Goal: Task Accomplishment & Management: Manage account settings

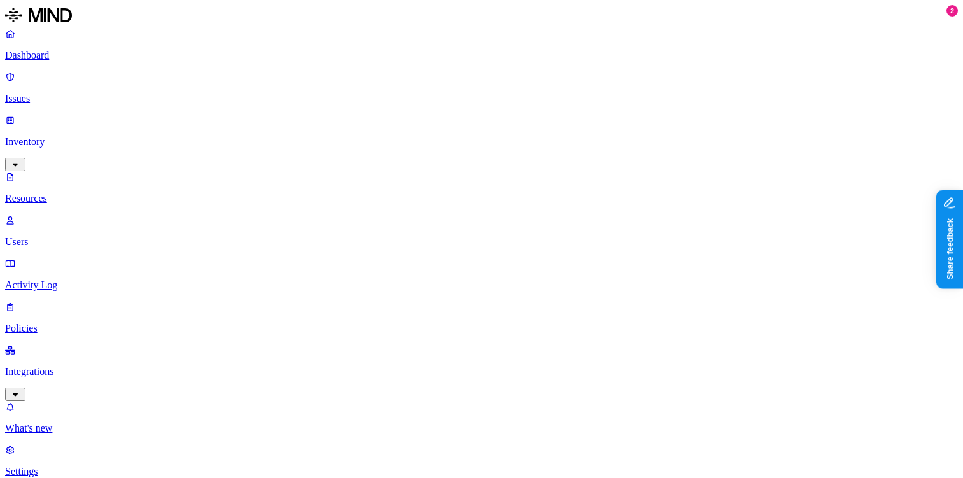
scroll to position [25, 0]
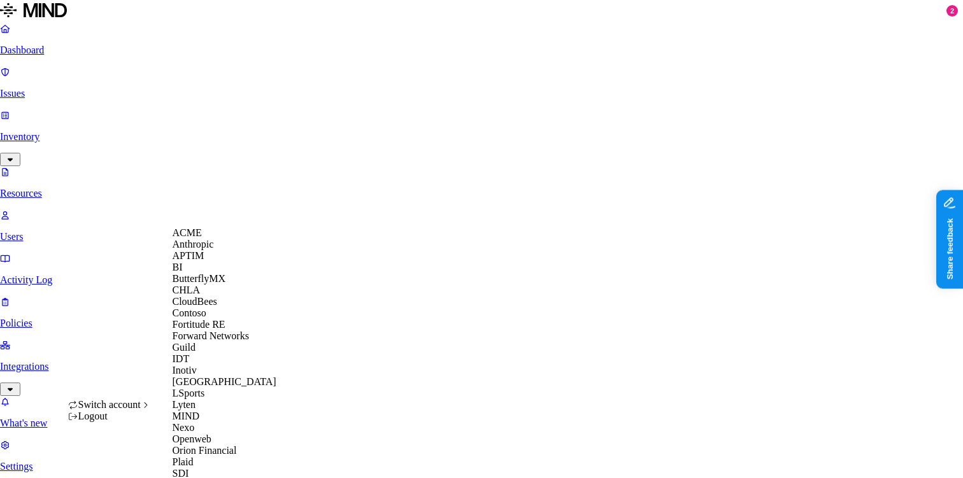
click at [219, 239] on div "ACME" at bounding box center [235, 232] width 124 height 11
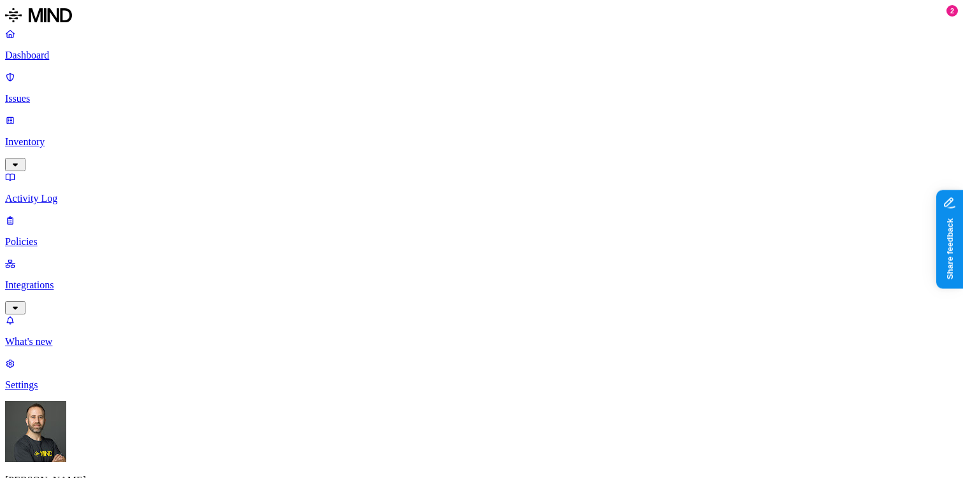
click at [70, 280] on p "Integrations" at bounding box center [481, 285] width 953 height 11
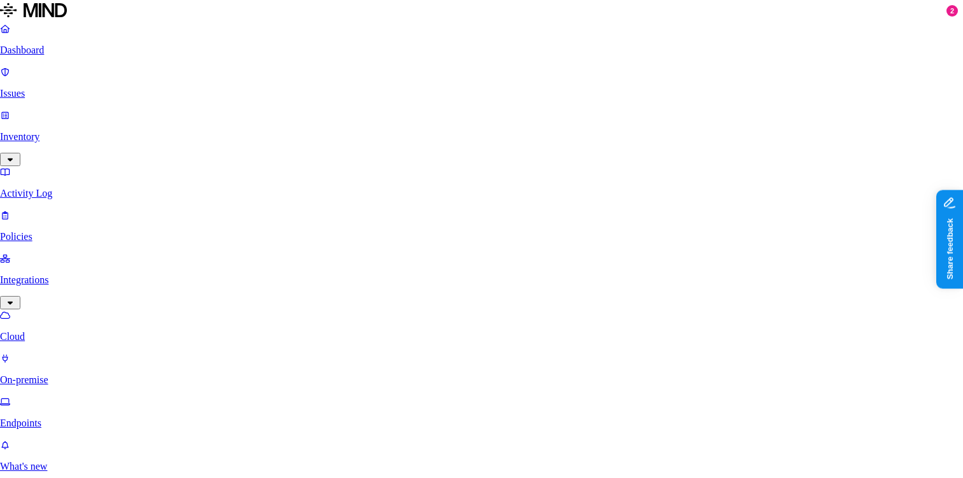
scroll to position [169, 0]
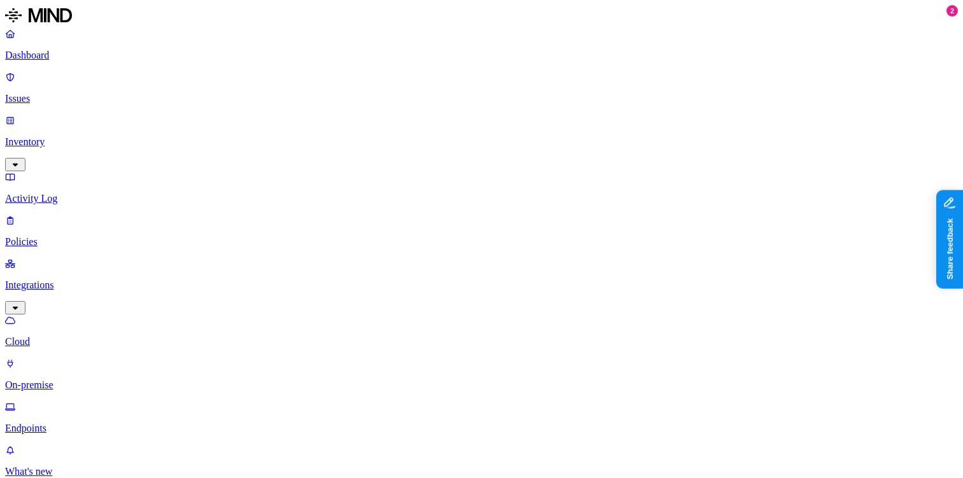
click at [73, 136] on p "Inventory" at bounding box center [481, 141] width 953 height 11
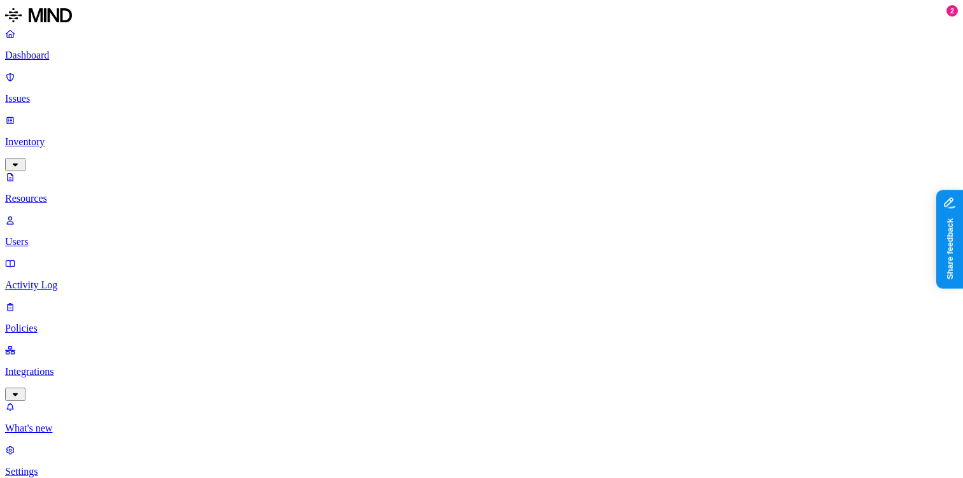
scroll to position [242, 0]
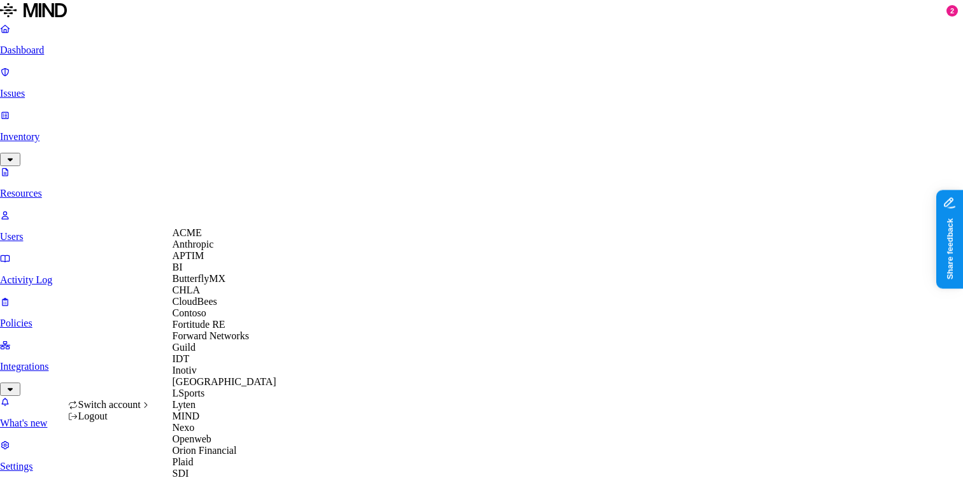
click at [225, 308] on div "CloudBees" at bounding box center [235, 301] width 124 height 11
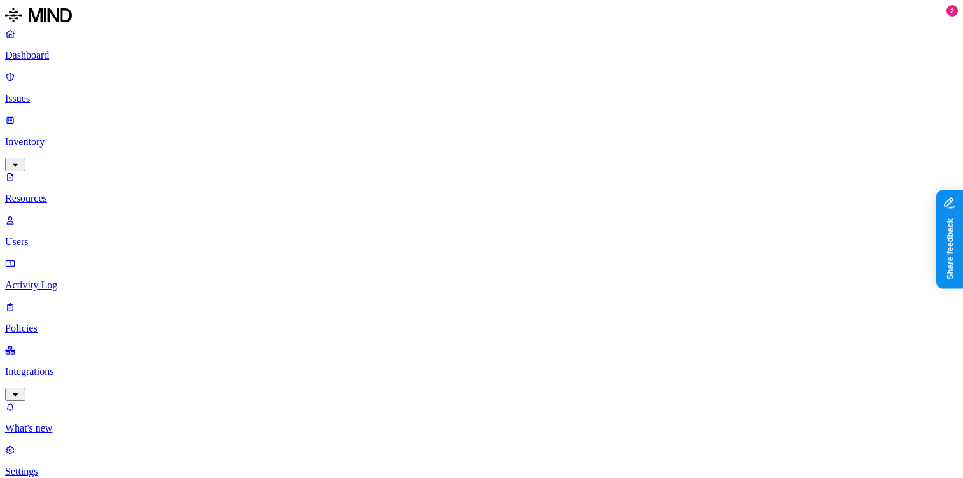
click at [379, 102] on button "button" at bounding box center [384, 100] width 10 height 4
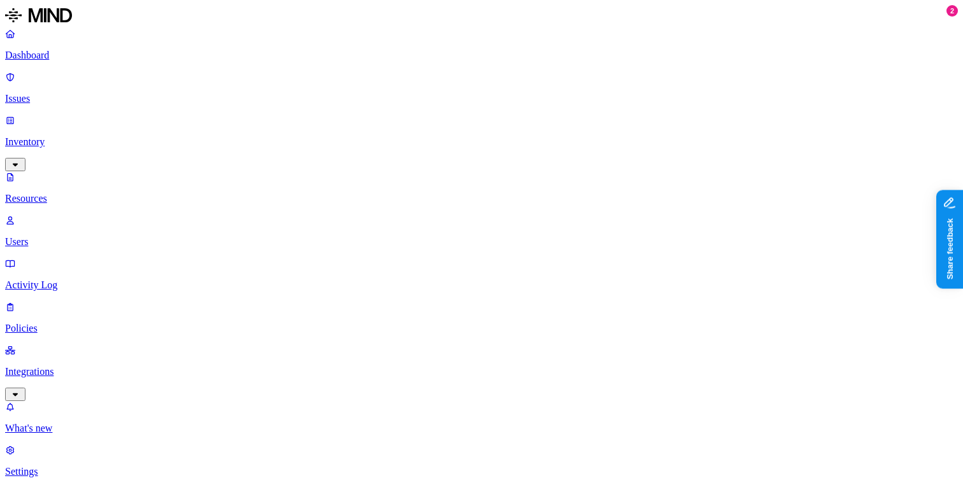
click at [379, 116] on button "button" at bounding box center [384, 114] width 10 height 4
click at [379, 104] on button "button" at bounding box center [384, 96] width 10 height 13
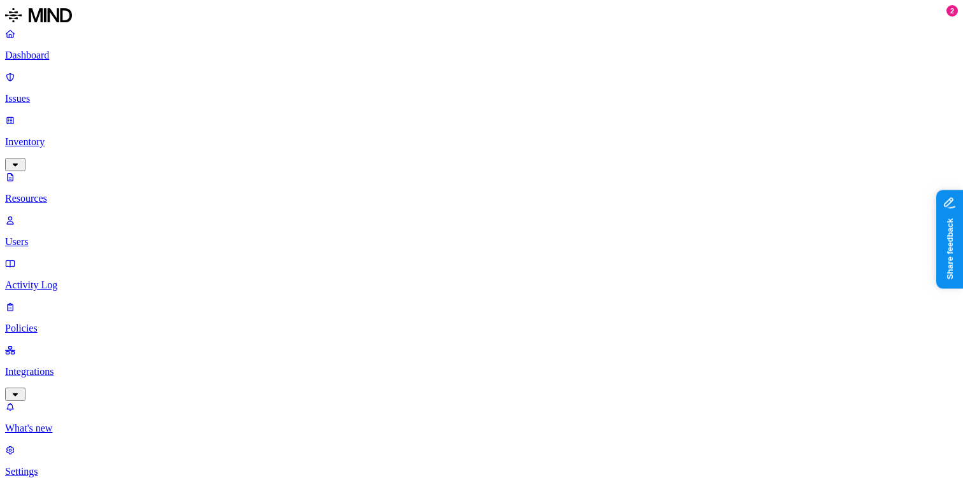
scroll to position [0, 0]
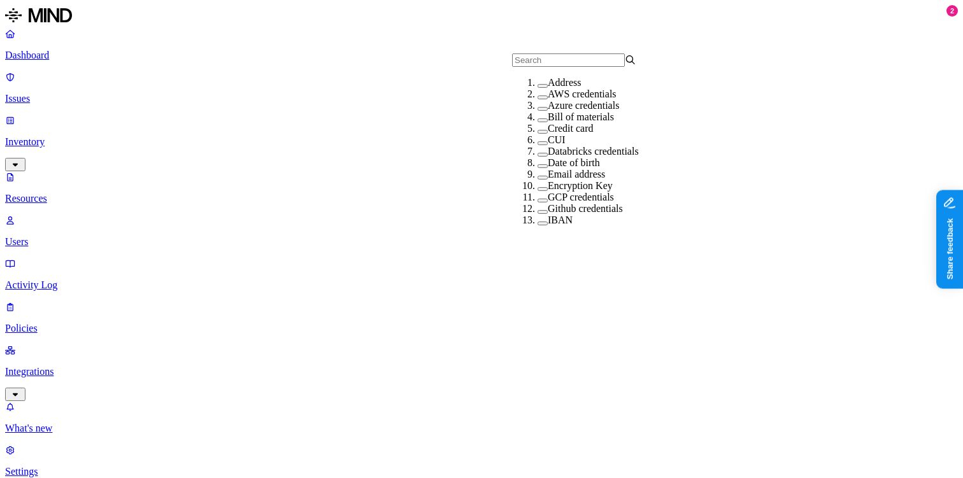
click at [537, 99] on button "button" at bounding box center [542, 98] width 10 height 4
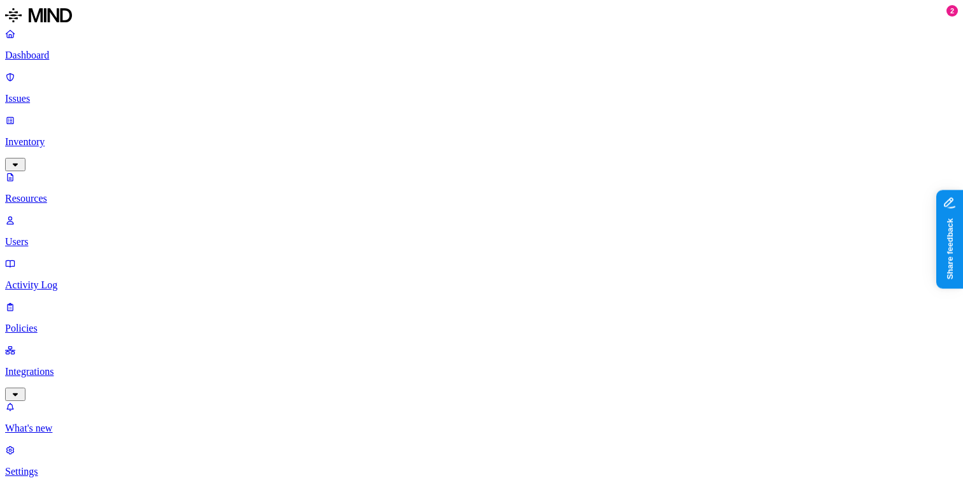
click at [73, 93] on p "Issues" at bounding box center [481, 98] width 953 height 11
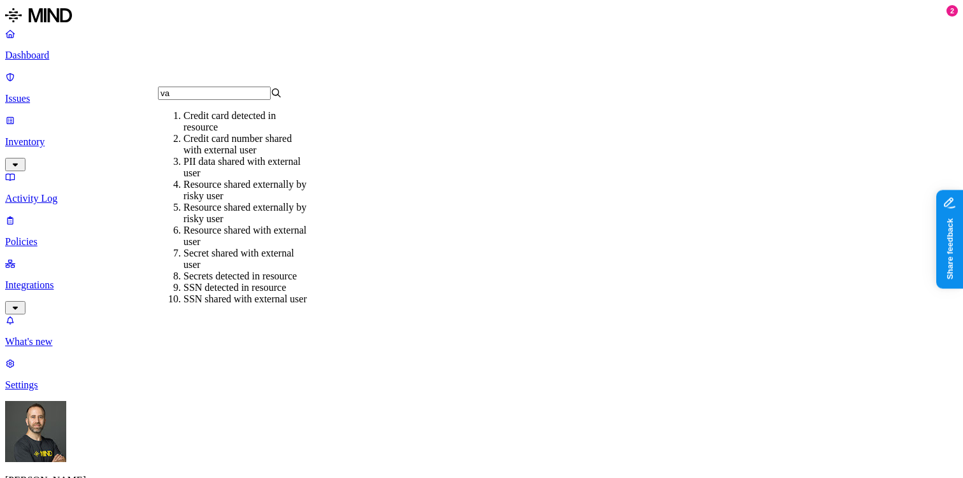
type input "val"
click at [64, 236] on p "Policies" at bounding box center [481, 241] width 953 height 11
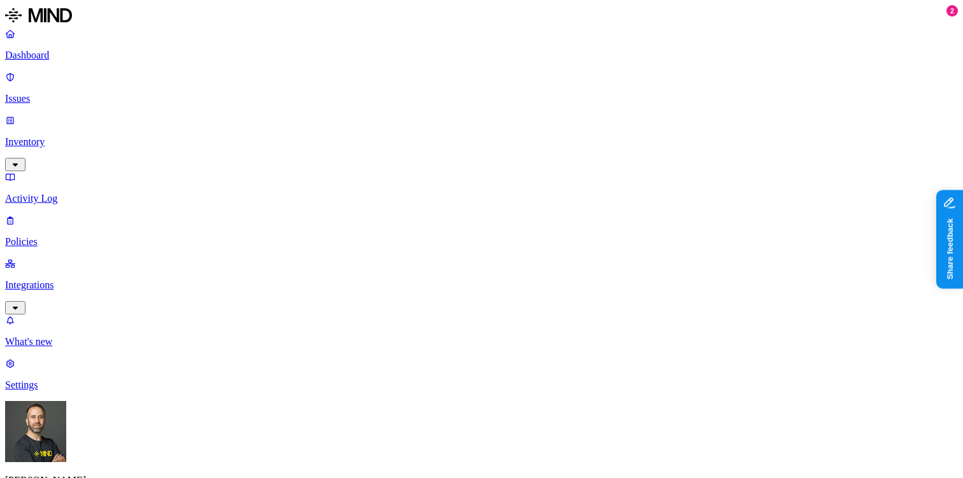
type input "valid"
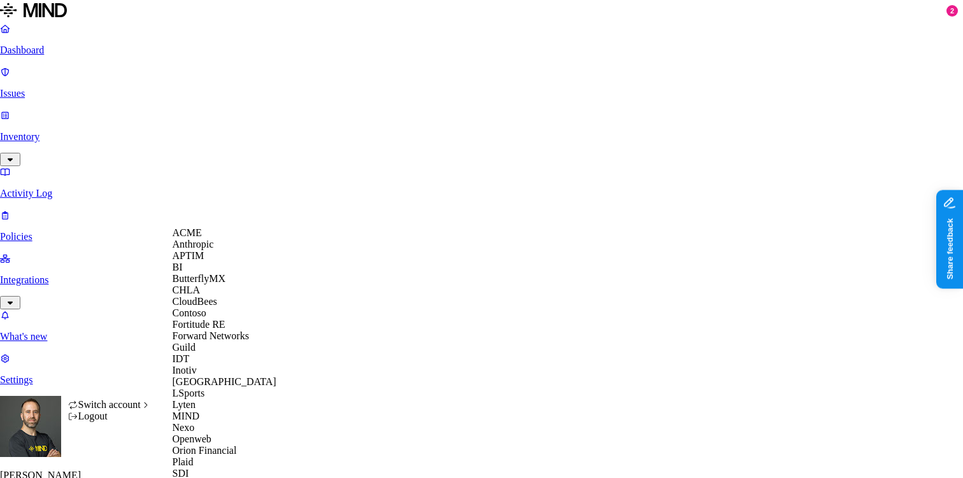
click at [222, 262] on div "APTIM" at bounding box center [235, 255] width 124 height 11
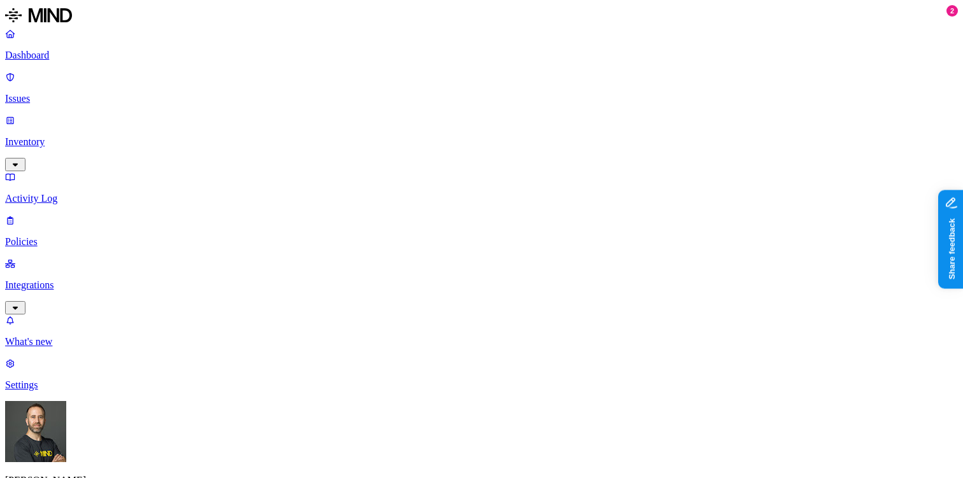
type input "valid"
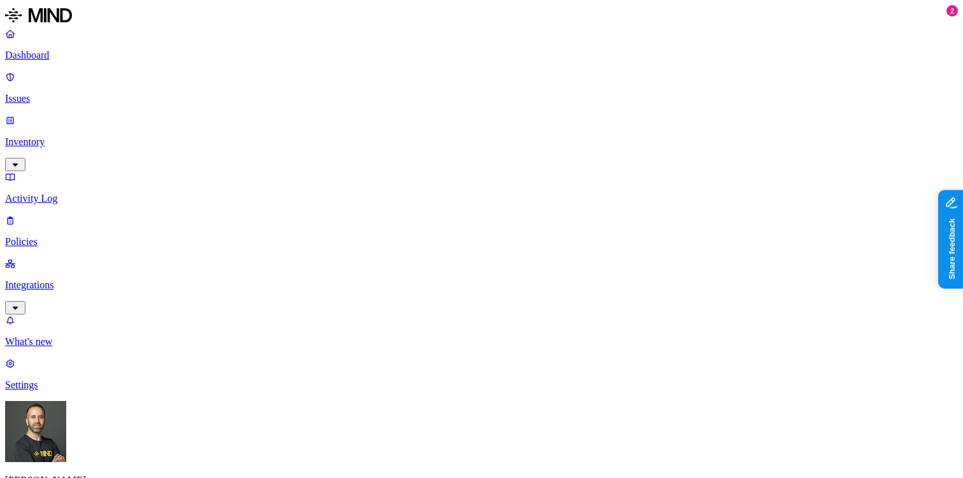
scroll to position [309, 0]
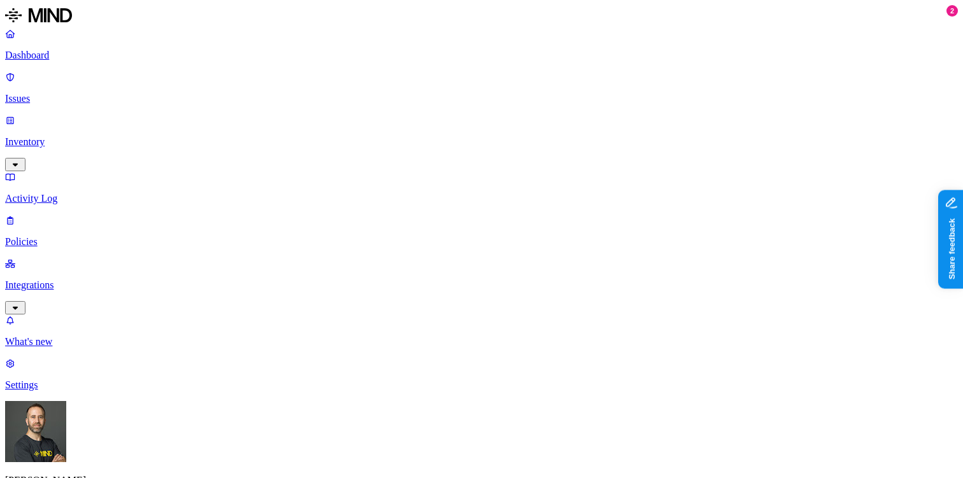
scroll to position [443, 0]
click at [56, 136] on p "Inventory" at bounding box center [481, 141] width 953 height 11
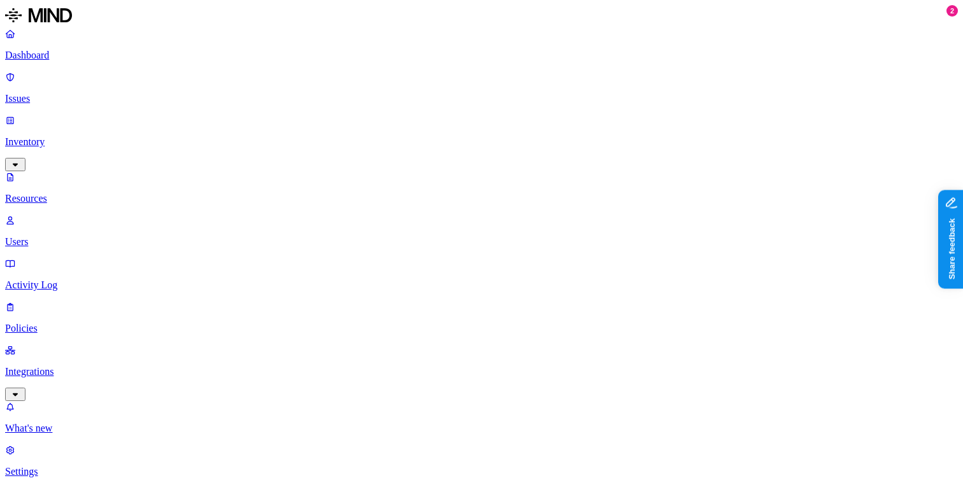
type input "git"
click at [549, 88] on label "Github credentials" at bounding box center [555, 82] width 75 height 11
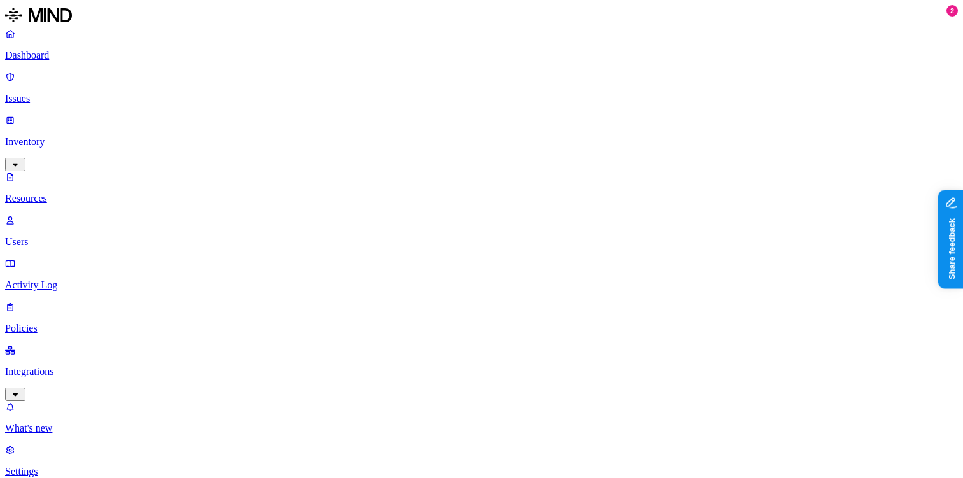
click at [64, 55] on p "Dashboard" at bounding box center [481, 55] width 953 height 11
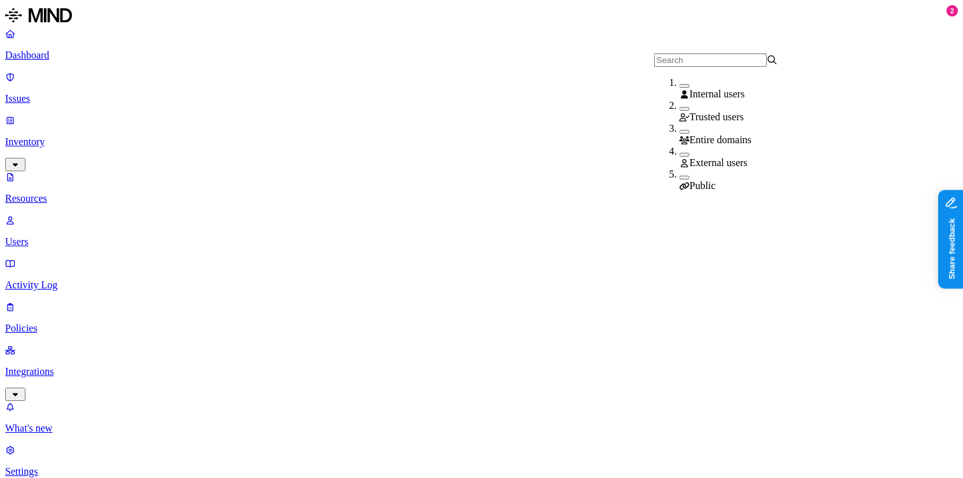
click at [679, 157] on button "button" at bounding box center [684, 155] width 10 height 4
click at [679, 179] on button "button" at bounding box center [684, 180] width 10 height 4
click at [679, 179] on button "button" at bounding box center [684, 177] width 10 height 13
click at [679, 157] on button "button" at bounding box center [684, 152] width 10 height 13
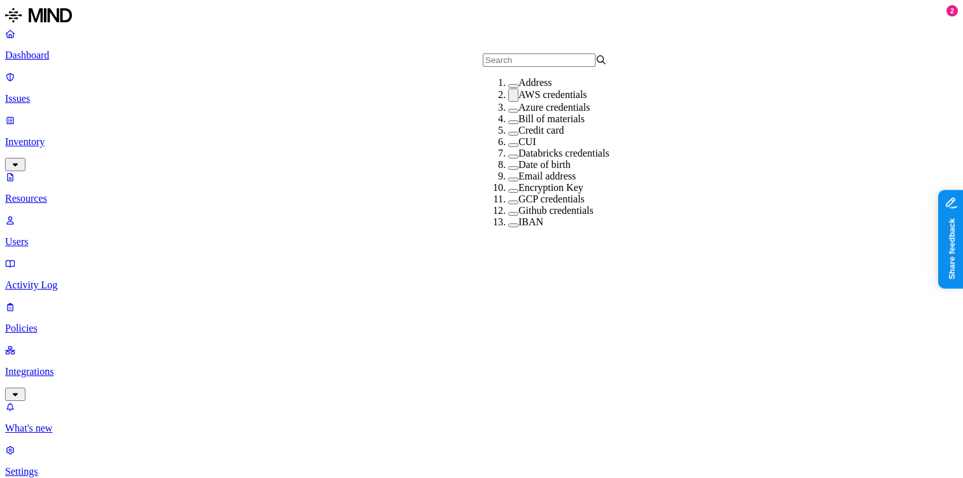
click at [508, 102] on button "button" at bounding box center [513, 95] width 10 height 13
click at [508, 134] on button "button" at bounding box center [513, 132] width 10 height 4
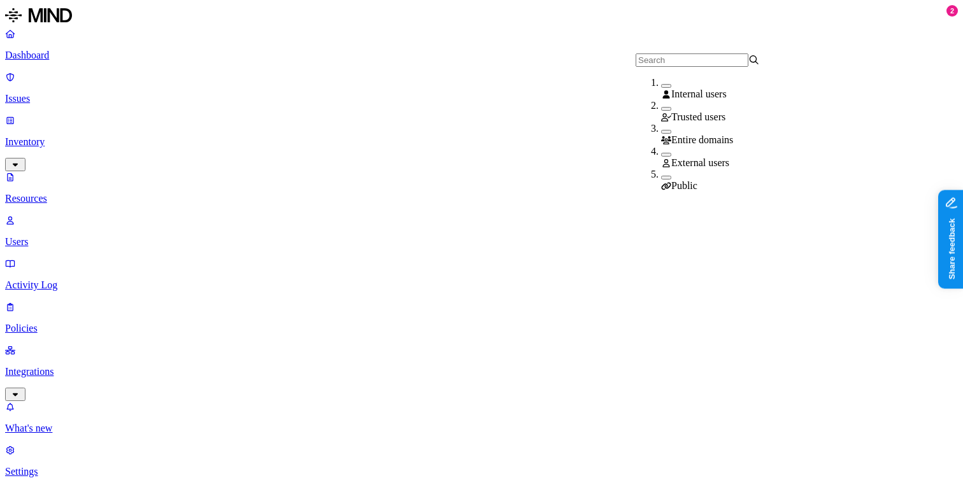
click at [661, 176] on button "button" at bounding box center [666, 178] width 10 height 4
click at [661, 157] on button "button" at bounding box center [666, 155] width 10 height 4
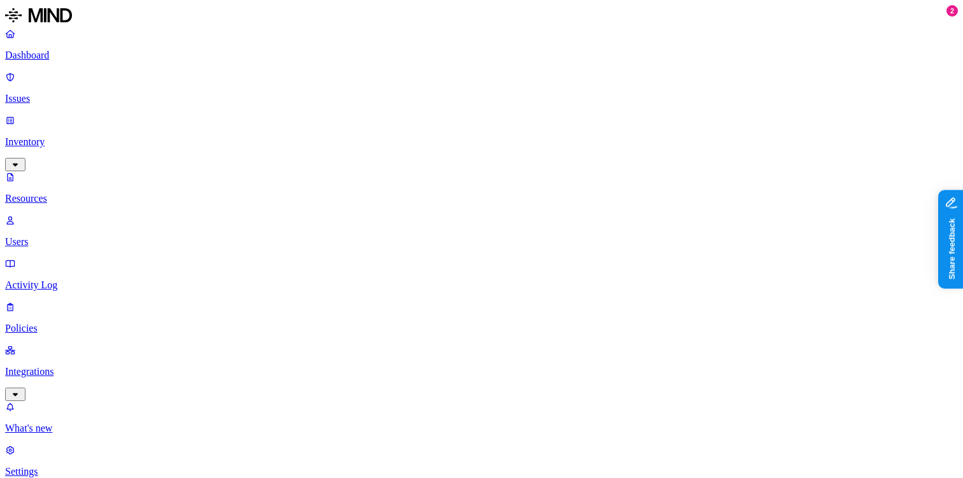
scroll to position [0, 0]
click at [104, 193] on p "Resources" at bounding box center [481, 198] width 953 height 11
click at [62, 236] on p "Users" at bounding box center [481, 241] width 953 height 11
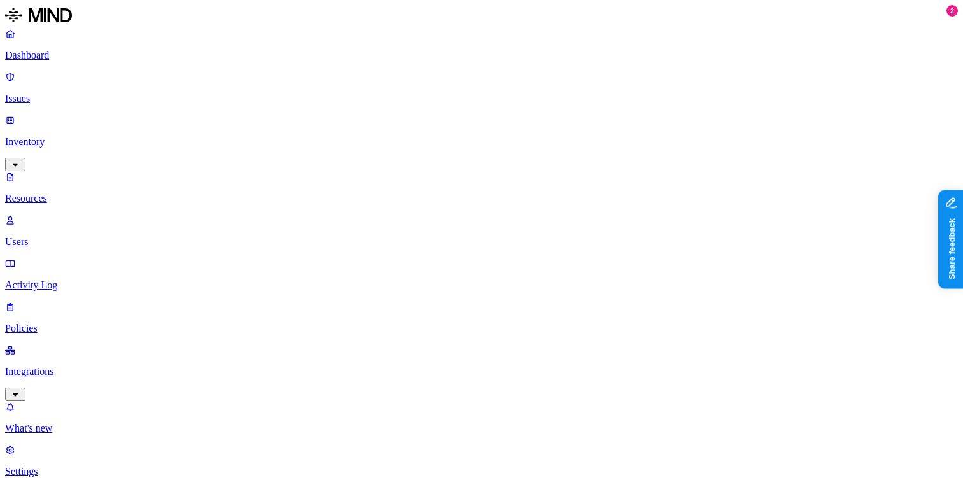
scroll to position [25, 0]
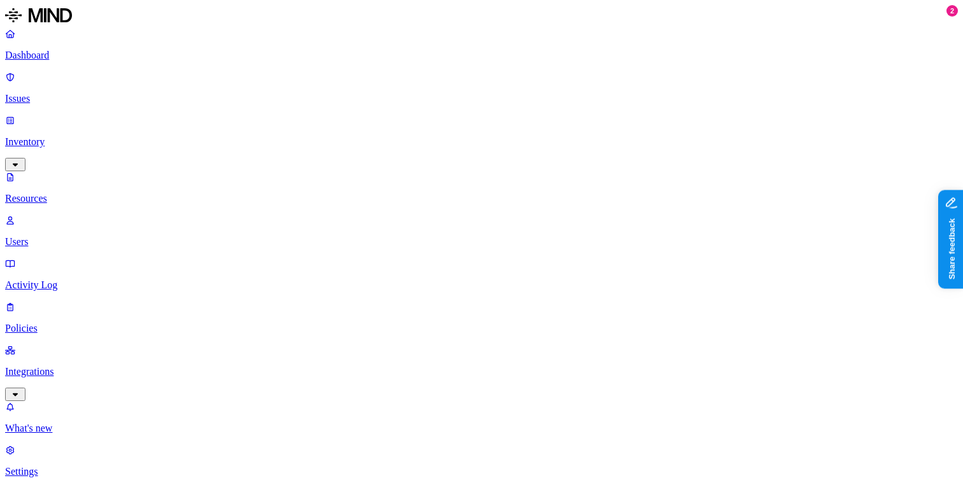
click at [55, 280] on p "Activity Log" at bounding box center [481, 285] width 953 height 11
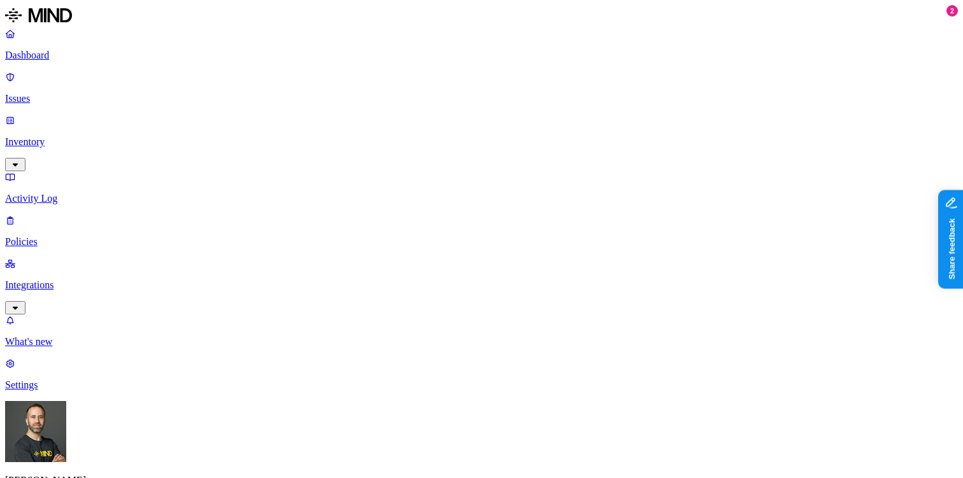
click at [78, 253] on nav "Dashboard Issues Inventory Activity Log Policies Integrations What's new 2 Sett…" at bounding box center [481, 209] width 953 height 363
click at [88, 93] on p "Issues" at bounding box center [481, 98] width 953 height 11
click at [90, 51] on p "Dashboard" at bounding box center [481, 55] width 953 height 11
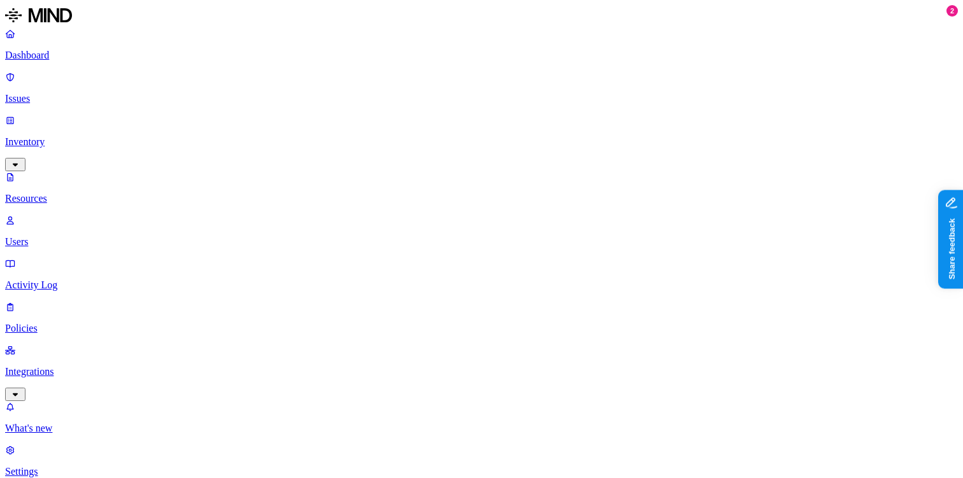
drag, startPoint x: 750, startPoint y: 199, endPoint x: 791, endPoint y: 199, distance: 40.7
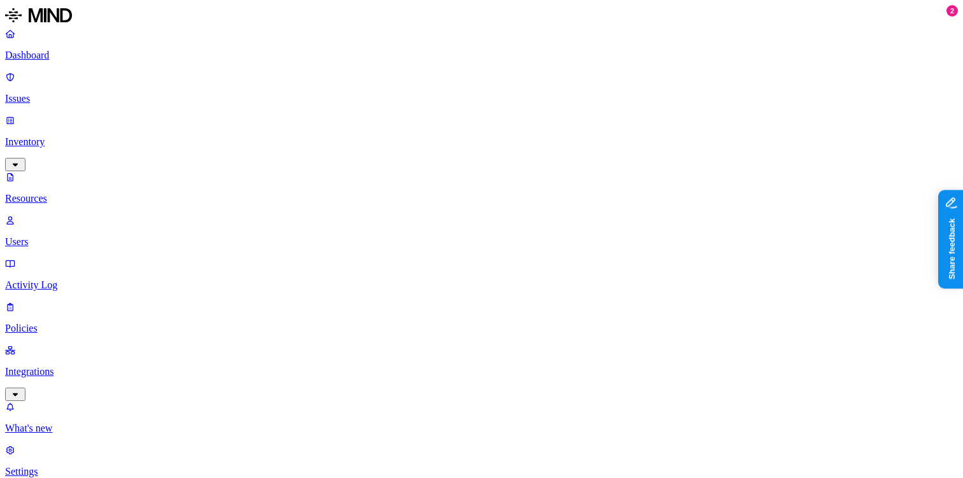
scroll to position [0, 0]
click at [67, 60] on p "Dashboard" at bounding box center [481, 55] width 953 height 11
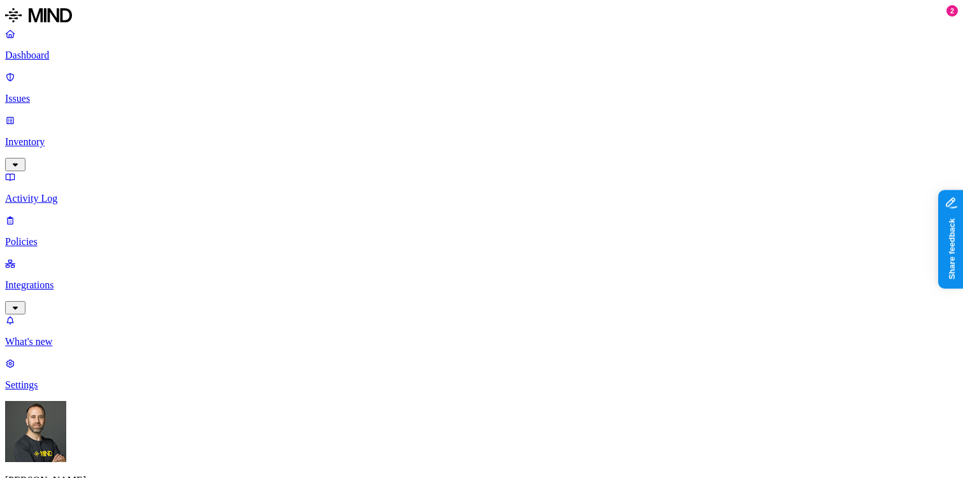
scroll to position [57, 0]
click at [87, 136] on p "Inventory" at bounding box center [481, 141] width 953 height 11
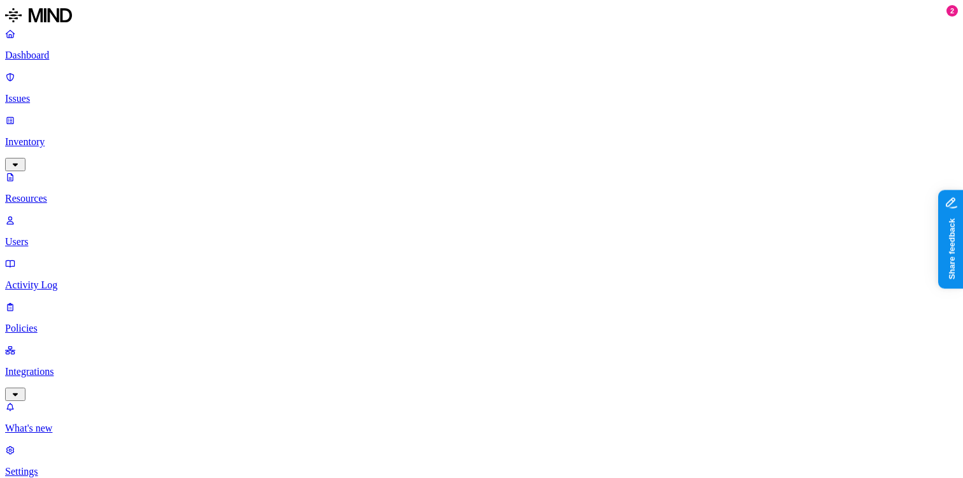
click at [57, 236] on p "Users" at bounding box center [481, 241] width 953 height 11
click at [572, 88] on span "Flagged users" at bounding box center [600, 82] width 56 height 11
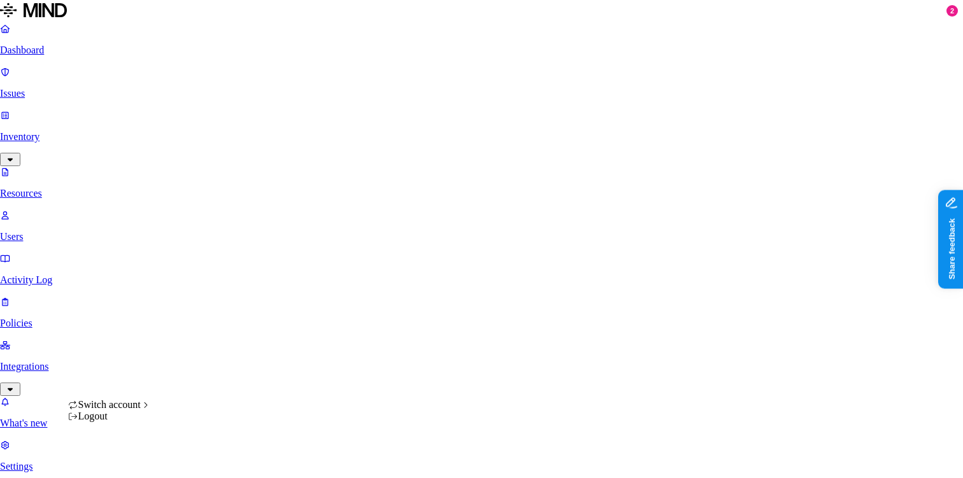
click at [117, 460] on html "Dashboard Issues Inventory Resources Users Activity Log Policies Integrations W…" at bounding box center [481, 435] width 963 height 870
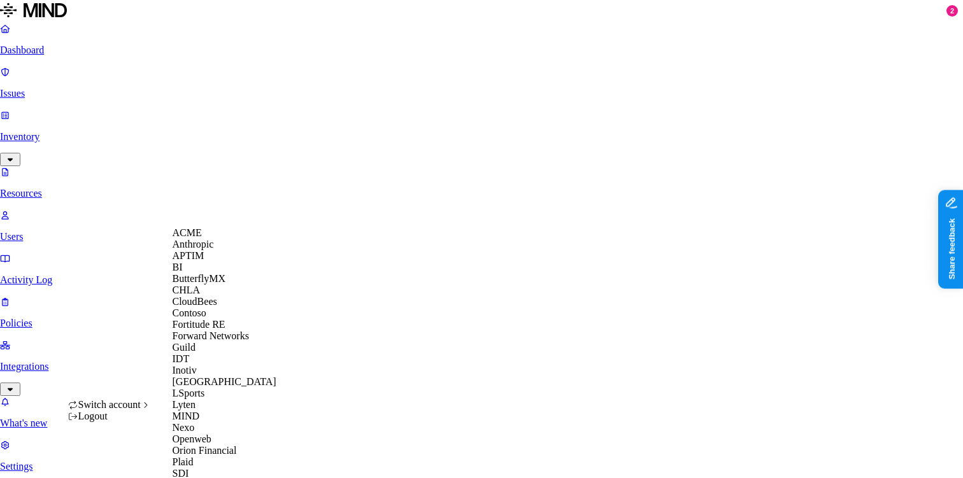
scroll to position [448, 0]
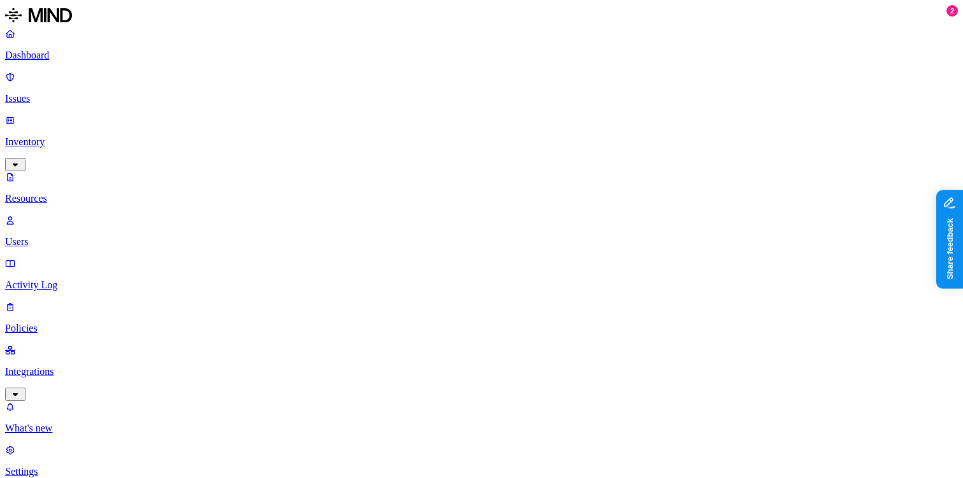
click at [44, 466] on p "Settings" at bounding box center [481, 471] width 953 height 11
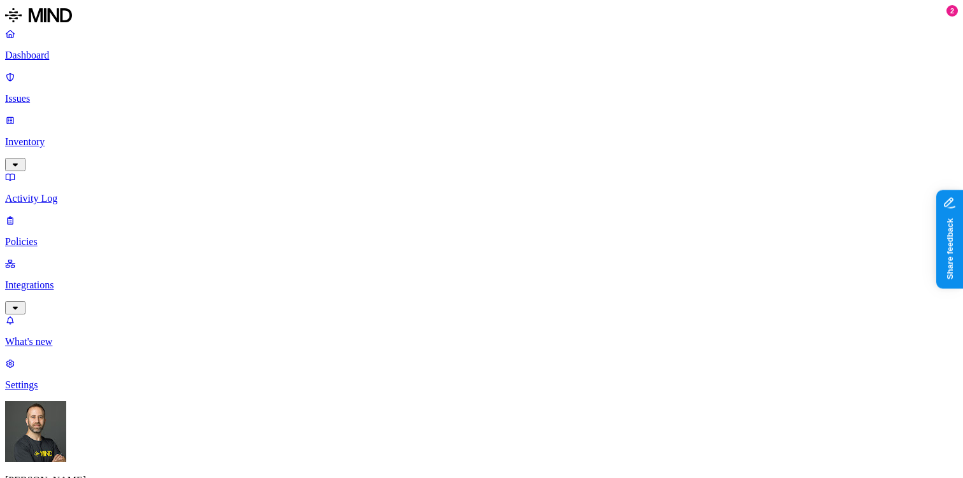
click at [53, 136] on p "Inventory" at bounding box center [481, 141] width 953 height 11
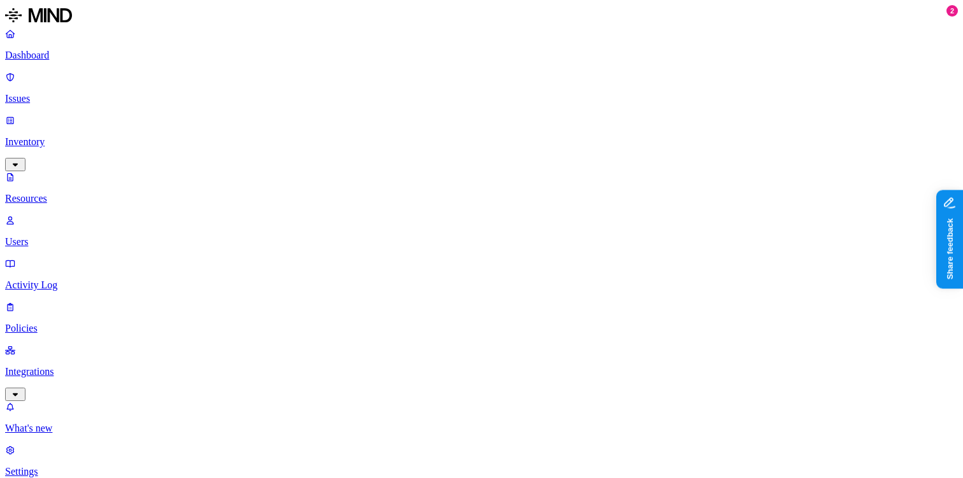
click at [55, 215] on link "Users" at bounding box center [481, 231] width 953 height 33
click at [357, 89] on div "Internal" at bounding box center [416, 82] width 124 height 11
click at [357, 111] on div "External" at bounding box center [416, 105] width 124 height 11
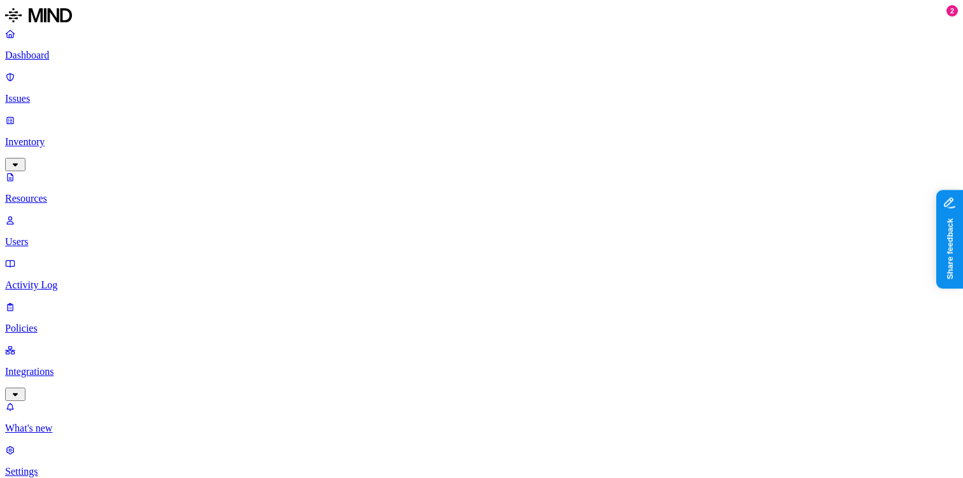
click at [69, 466] on p "Settings" at bounding box center [481, 471] width 953 height 11
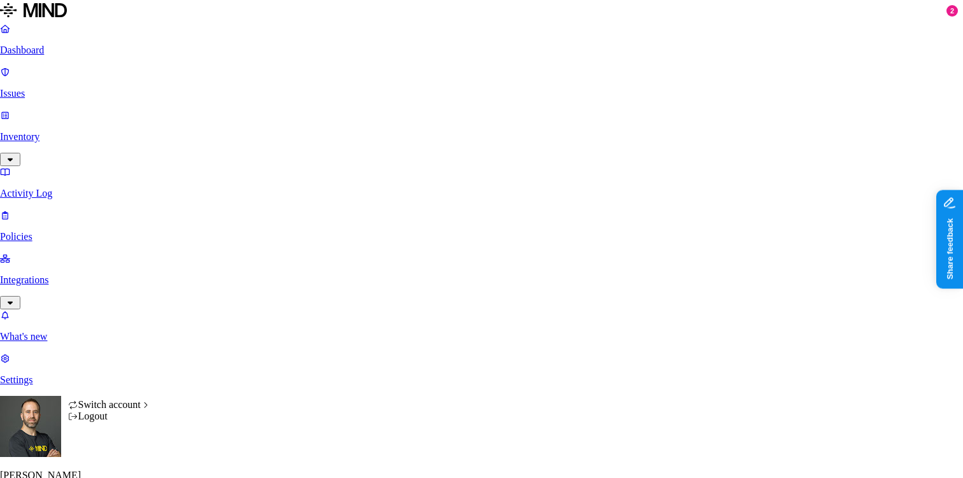
click at [124, 457] on html "Dashboard Issues Inventory Activity Log Policies Integrations What's new 2 Sett…" at bounding box center [481, 447] width 963 height 895
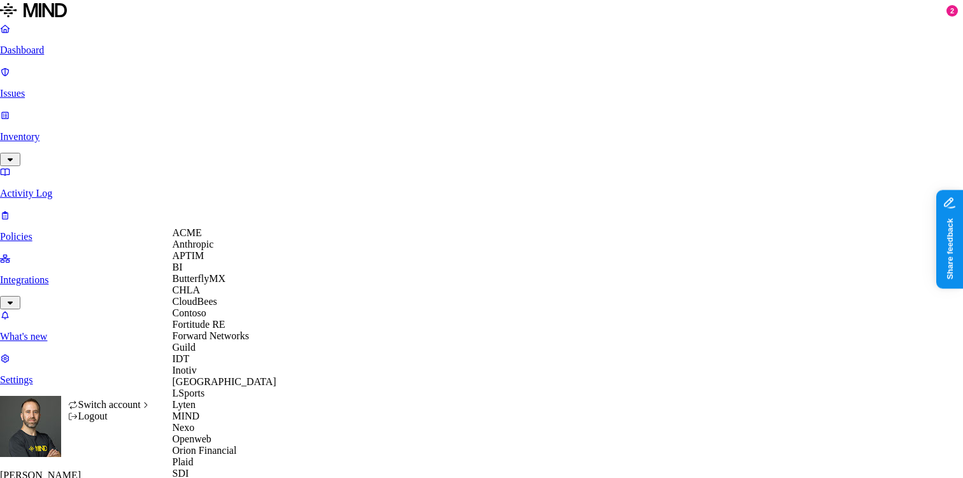
click at [89, 300] on html "Dashboard Issues Inventory Activity Log Policies Integrations What's new 2 Sett…" at bounding box center [481, 447] width 963 height 895
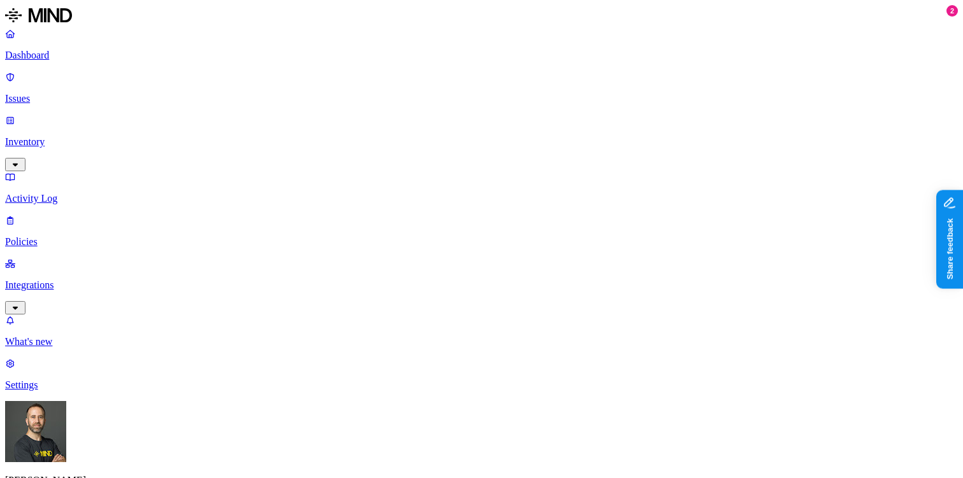
click at [69, 53] on p "Dashboard" at bounding box center [481, 55] width 953 height 11
click at [71, 193] on p "Activity Log" at bounding box center [481, 198] width 953 height 11
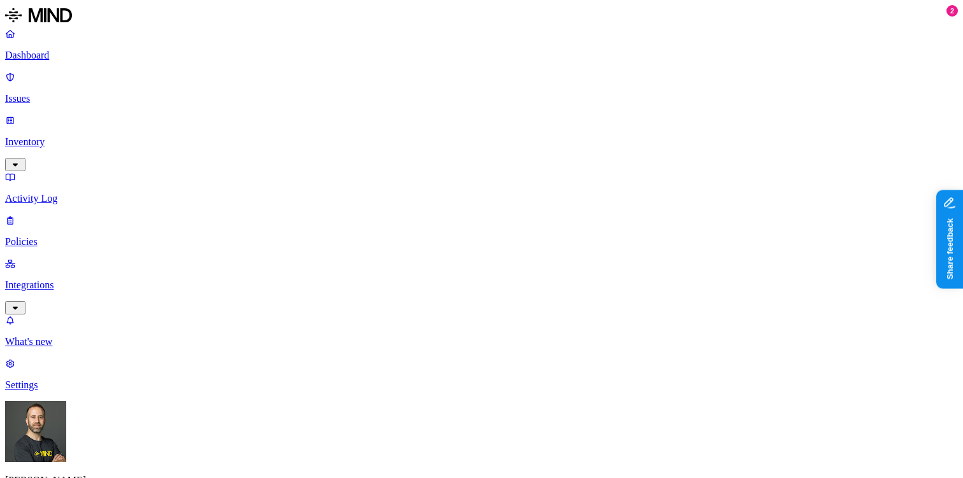
type input "slack"
click at [90, 315] on nav "Dashboard Issues Inventory Activity Log Policies Integrations What's new 2 Sett…" at bounding box center [481, 209] width 953 height 363
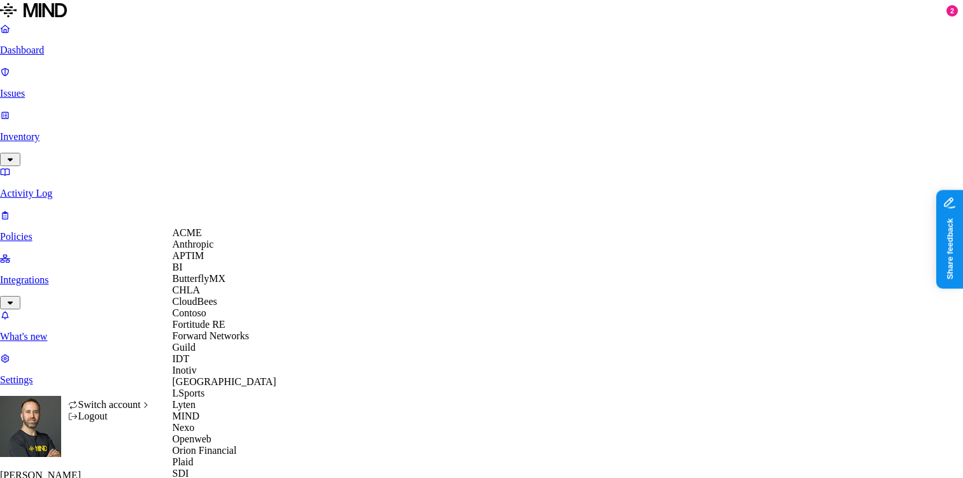
scroll to position [363, 0]
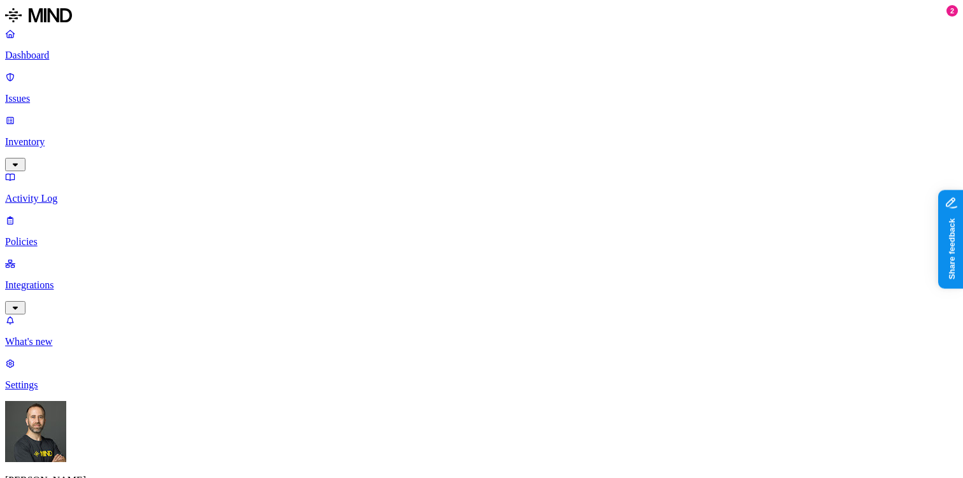
click at [77, 136] on p "Inventory" at bounding box center [481, 141] width 953 height 11
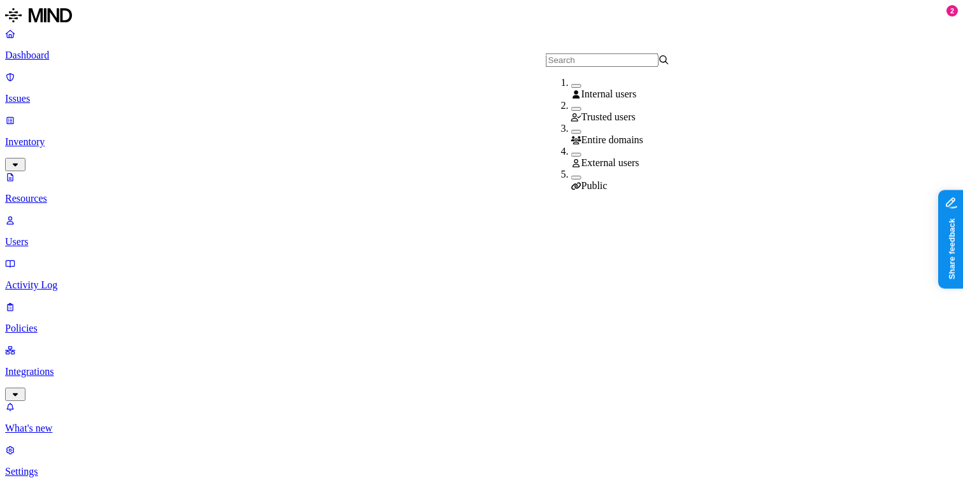
click at [571, 155] on button "button" at bounding box center [576, 155] width 10 height 4
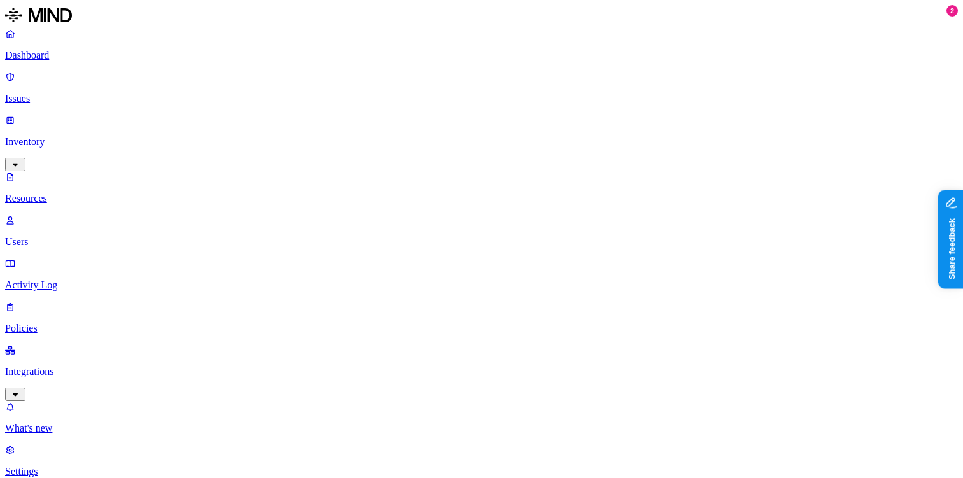
click at [62, 280] on p "Activity Log" at bounding box center [481, 285] width 953 height 11
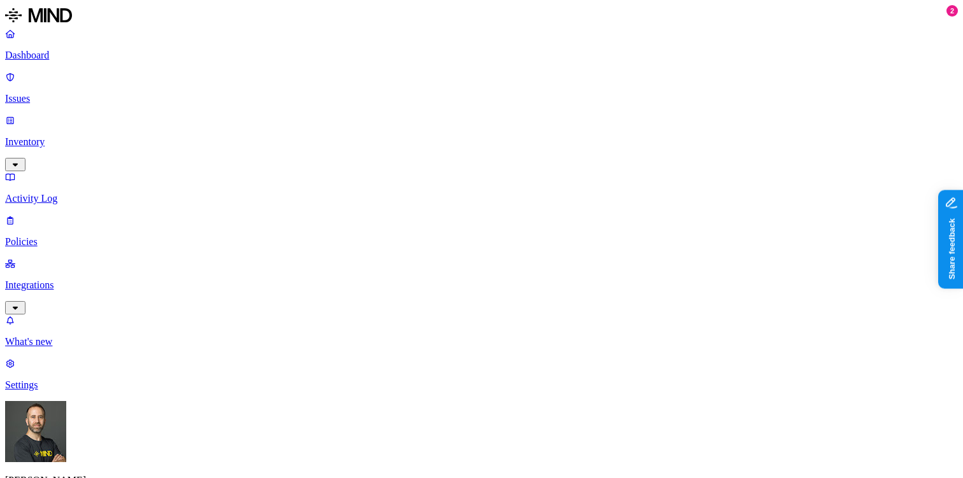
click at [71, 136] on p "Inventory" at bounding box center [481, 141] width 953 height 11
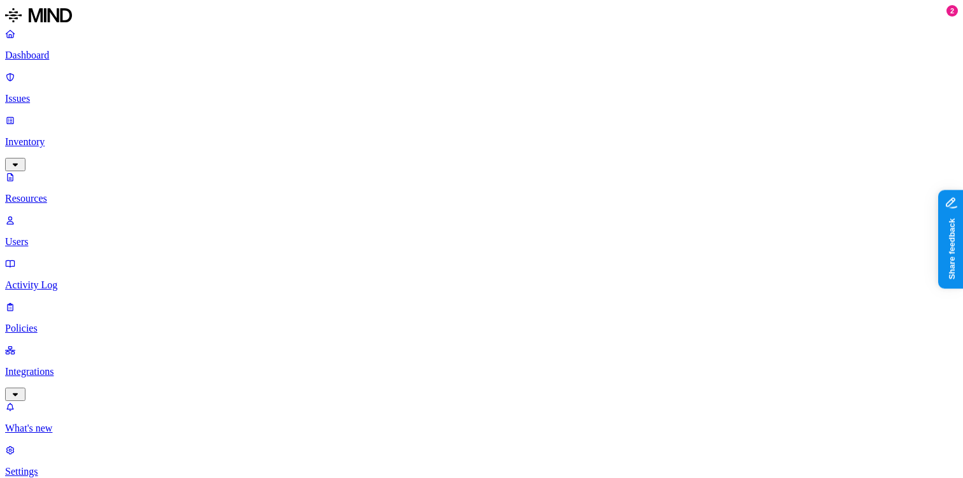
click at [73, 236] on p "Users" at bounding box center [481, 241] width 953 height 11
drag, startPoint x: 288, startPoint y: 69, endPoint x: 333, endPoint y: 69, distance: 45.2
drag, startPoint x: 333, startPoint y: 69, endPoint x: 356, endPoint y: 69, distance: 22.9
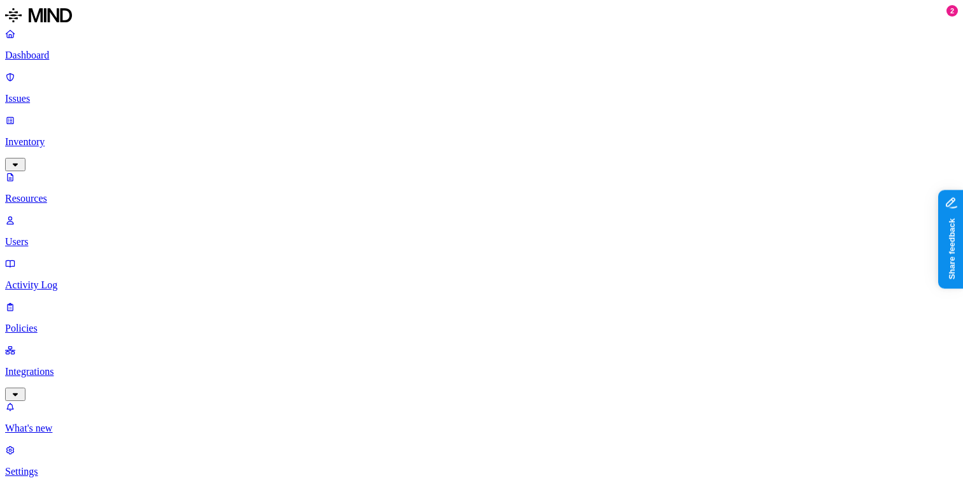
drag, startPoint x: 356, startPoint y: 69, endPoint x: 385, endPoint y: 69, distance: 28.7
click at [67, 59] on p "Dashboard" at bounding box center [481, 55] width 953 height 11
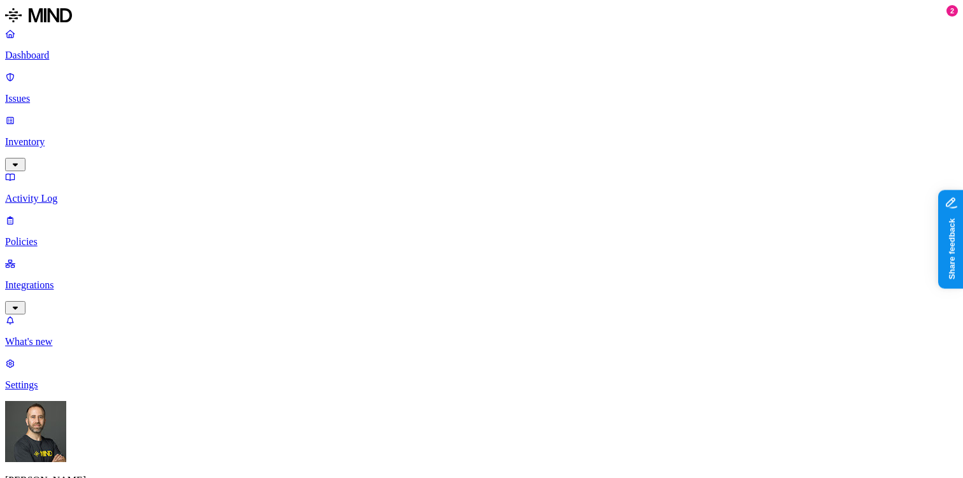
click at [57, 236] on p "Policies" at bounding box center [481, 241] width 953 height 11
click at [406, 88] on button "button" at bounding box center [411, 86] width 10 height 4
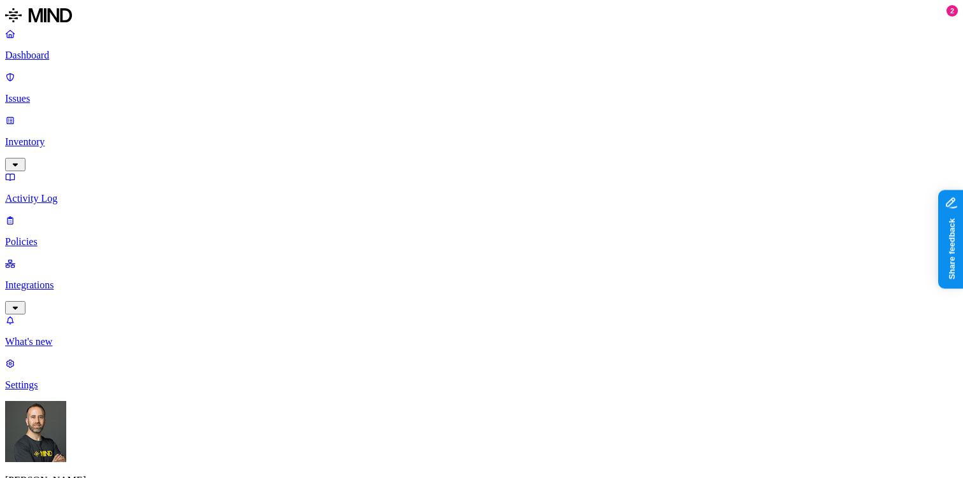
drag, startPoint x: 350, startPoint y: 71, endPoint x: 402, endPoint y: 60, distance: 53.8
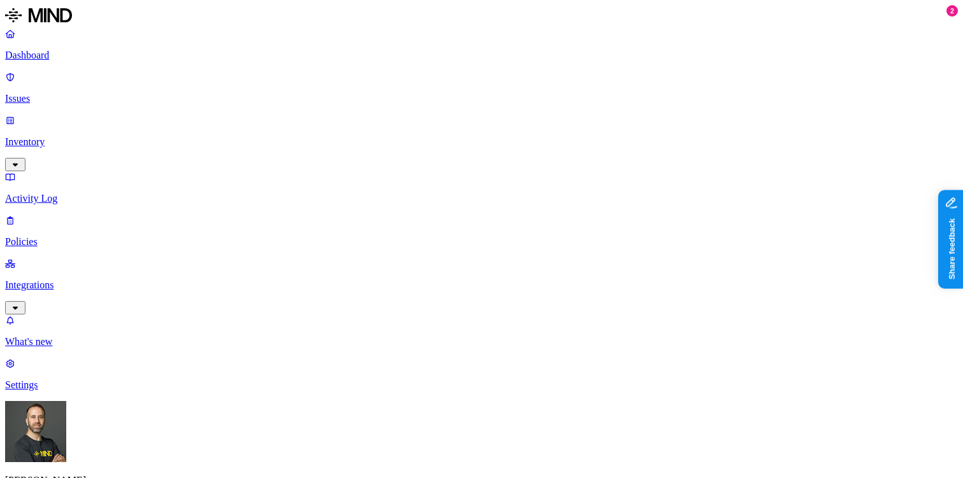
scroll to position [32, 0]
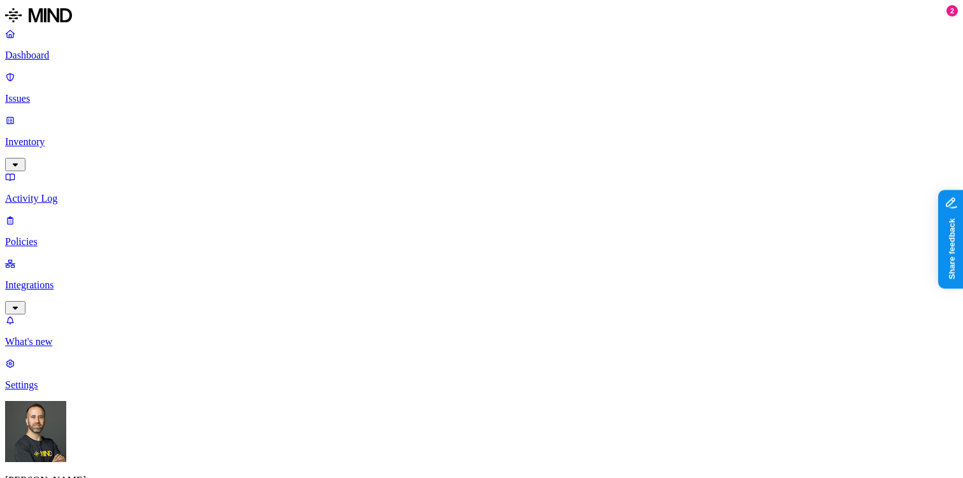
scroll to position [387, 0]
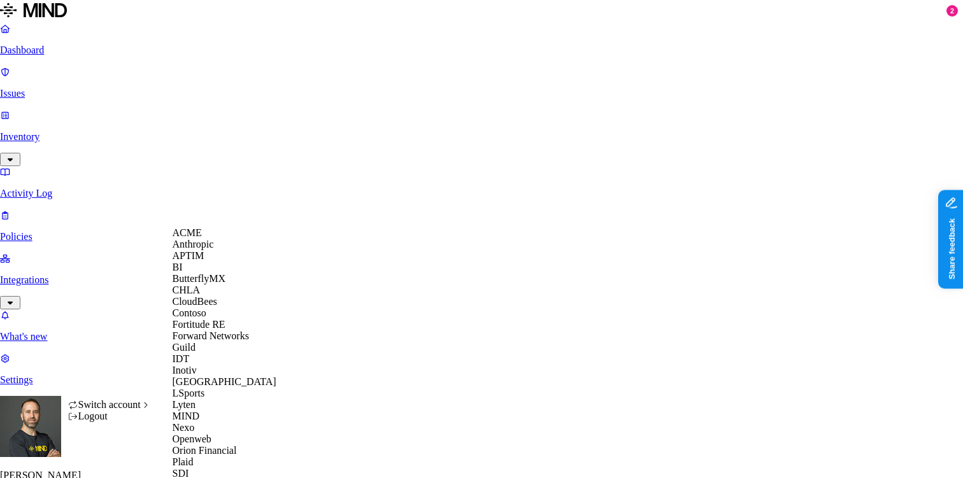
click at [209, 239] on div "ACME" at bounding box center [235, 232] width 124 height 11
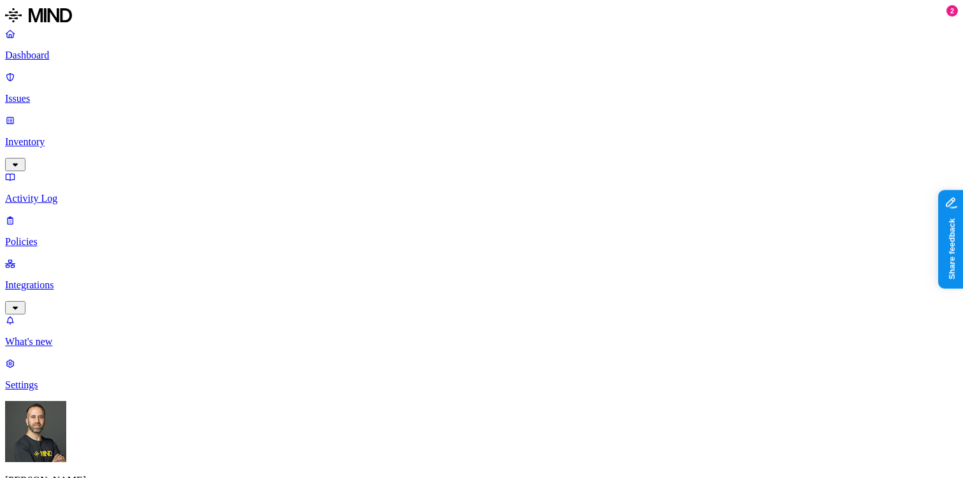
click at [406, 88] on button "button" at bounding box center [411, 86] width 10 height 4
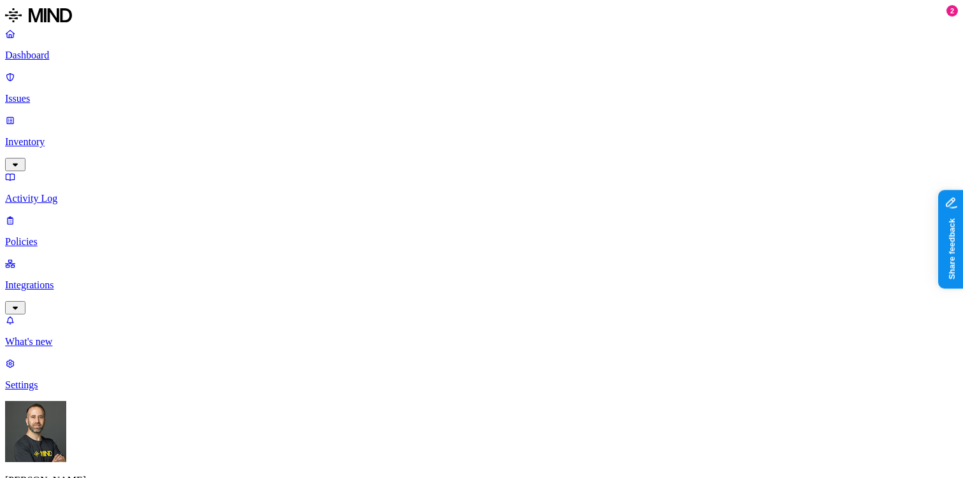
scroll to position [430, 0]
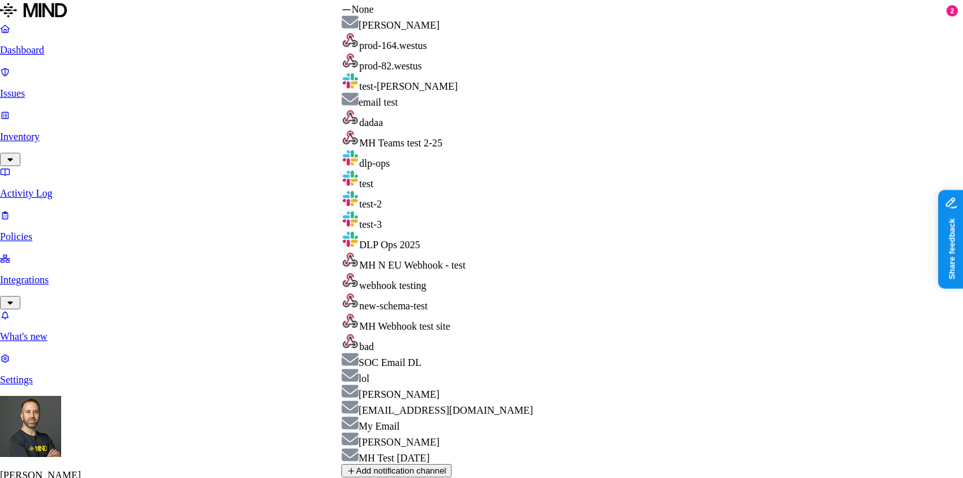
click at [451, 464] on button "Add notification channel" at bounding box center [396, 470] width 110 height 13
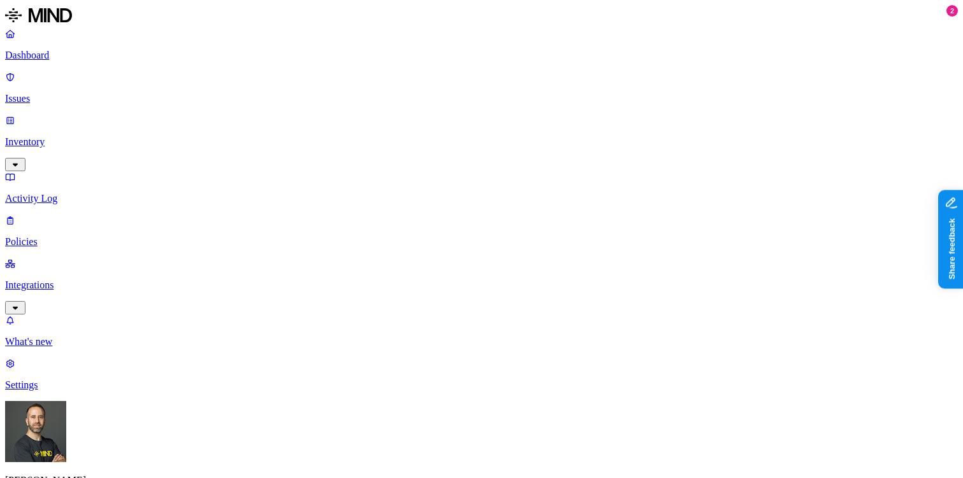
click at [48, 391] on p "Settings" at bounding box center [481, 384] width 953 height 11
click at [64, 236] on p "Policies" at bounding box center [481, 241] width 953 height 11
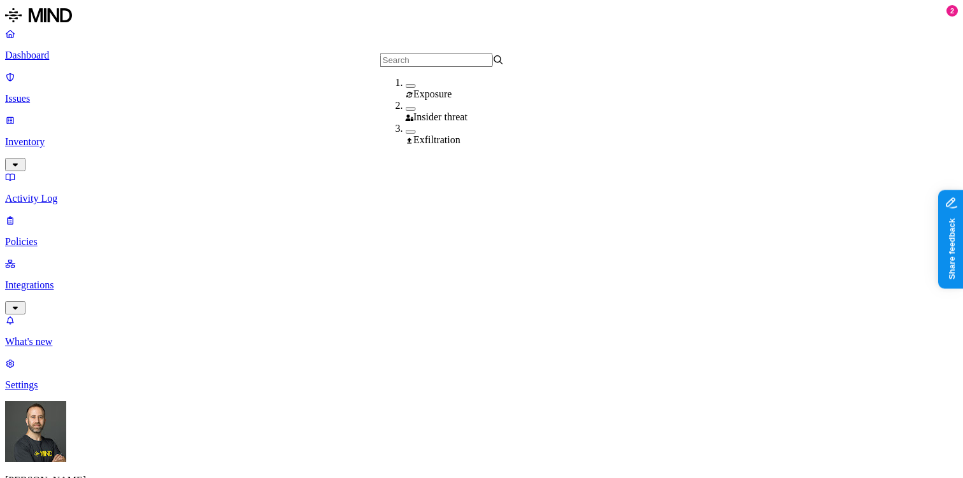
click at [406, 88] on button "button" at bounding box center [411, 86] width 10 height 4
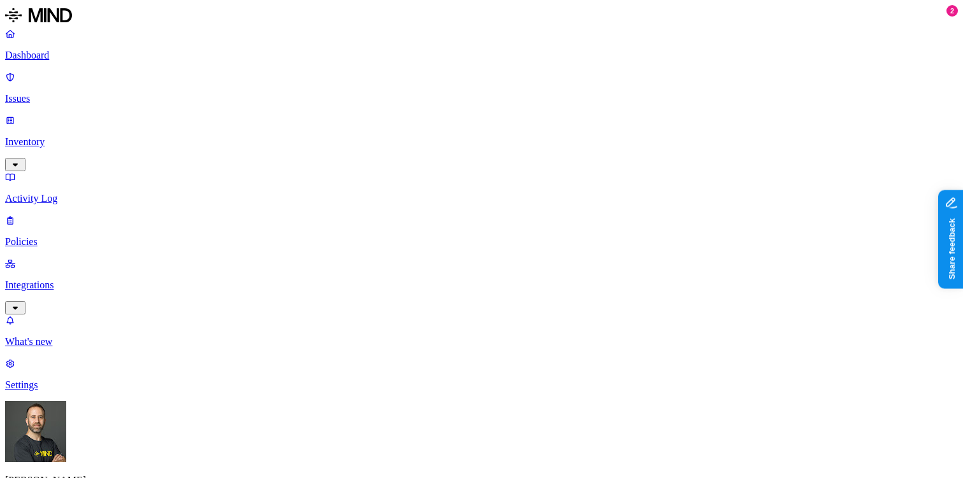
click at [61, 93] on p "Issues" at bounding box center [481, 98] width 953 height 11
click at [48, 136] on div "Dashboard Issues Inventory Activity Log Policies Integrations" at bounding box center [481, 171] width 953 height 287
click at [39, 215] on link "Policies" at bounding box center [481, 231] width 953 height 33
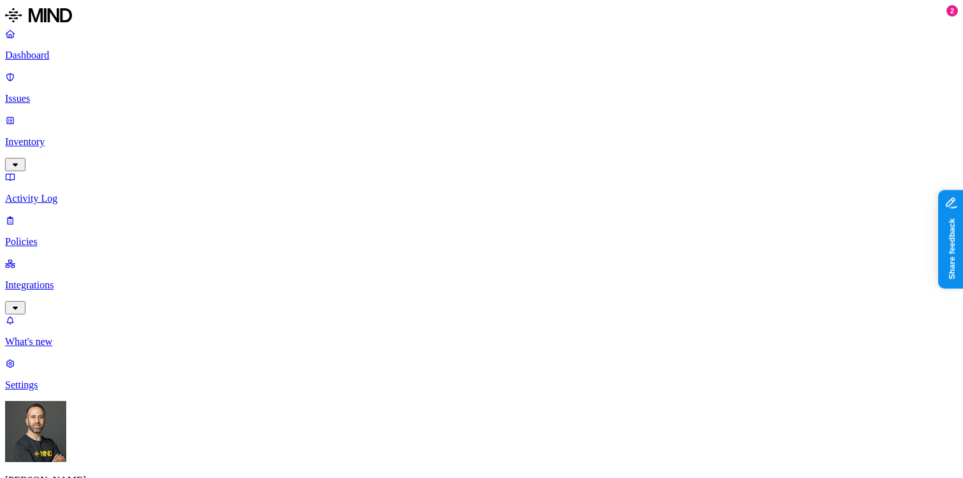
click at [420, 162] on label "Classification" at bounding box center [419, 157] width 56 height 11
click at [401, 230] on button "button" at bounding box center [396, 228] width 10 height 4
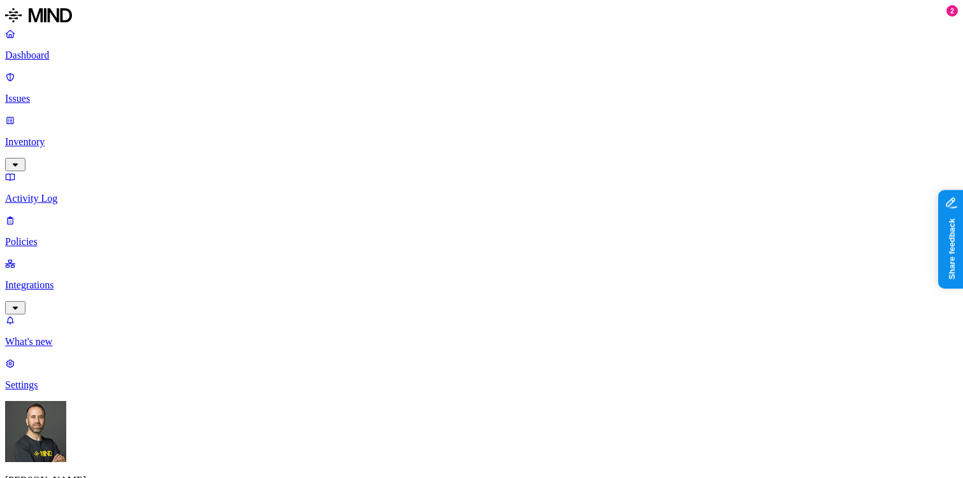
click at [490, 162] on label "OR" at bounding box center [483, 157] width 14 height 11
click at [495, 204] on label "Data type" at bounding box center [485, 196] width 19 height 22
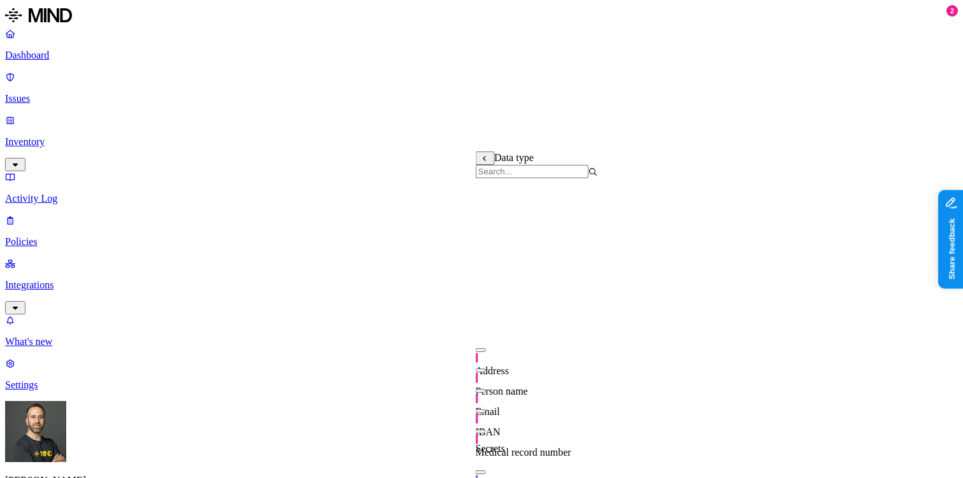
scroll to position [278, 0]
click at [486, 471] on button "button" at bounding box center [481, 473] width 10 height 4
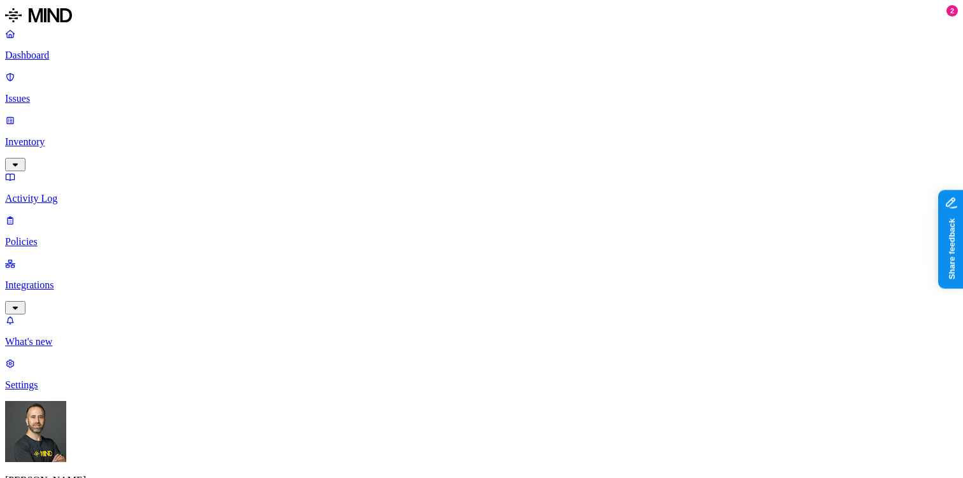
click at [417, 275] on label "Public access" at bounding box center [404, 275] width 26 height 22
click at [443, 257] on label "Anyone with link" at bounding box center [422, 247] width 63 height 22
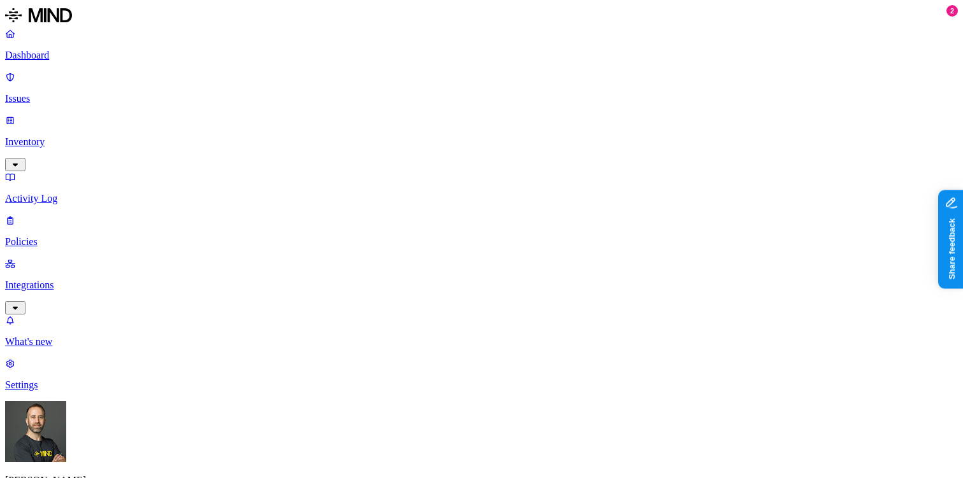
click at [420, 287] on label "Application type" at bounding box center [415, 287] width 48 height 22
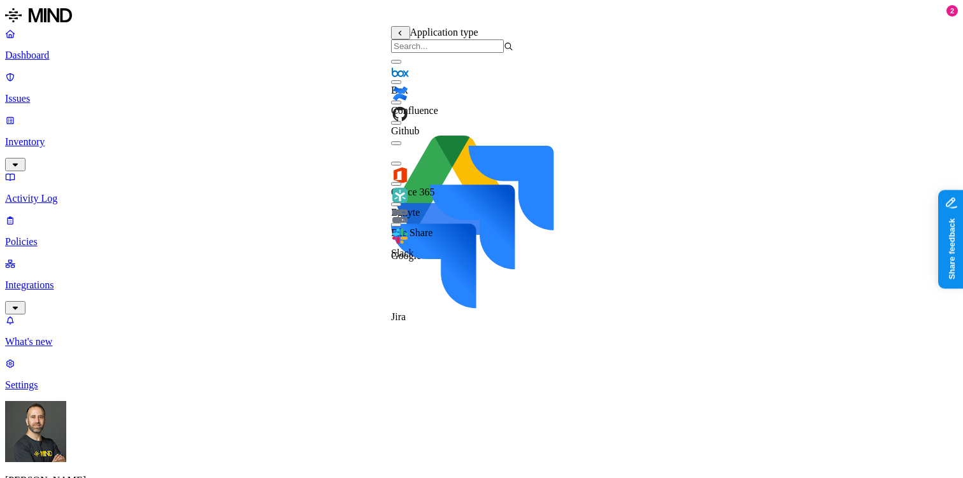
click at [401, 166] on button "button" at bounding box center [396, 164] width 10 height 4
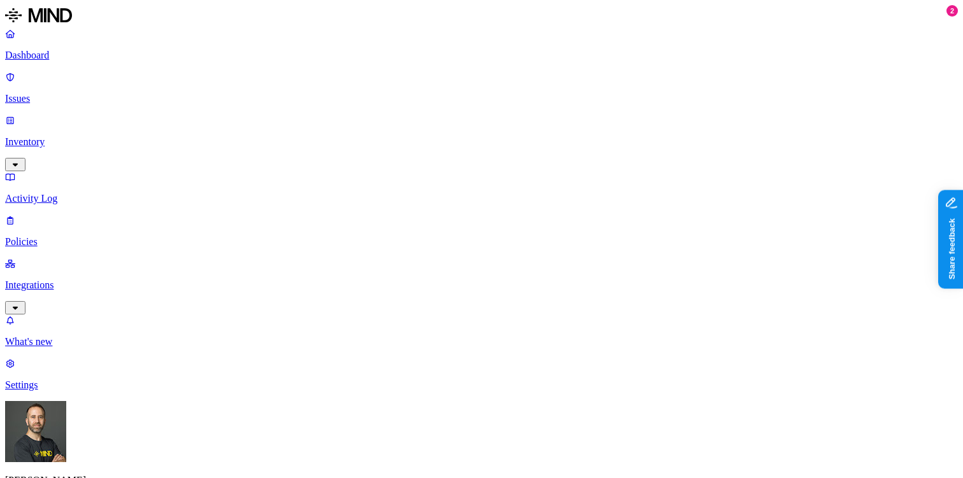
scroll to position [548, 0]
click at [437, 178] on label "is not" at bounding box center [430, 174] width 13 height 22
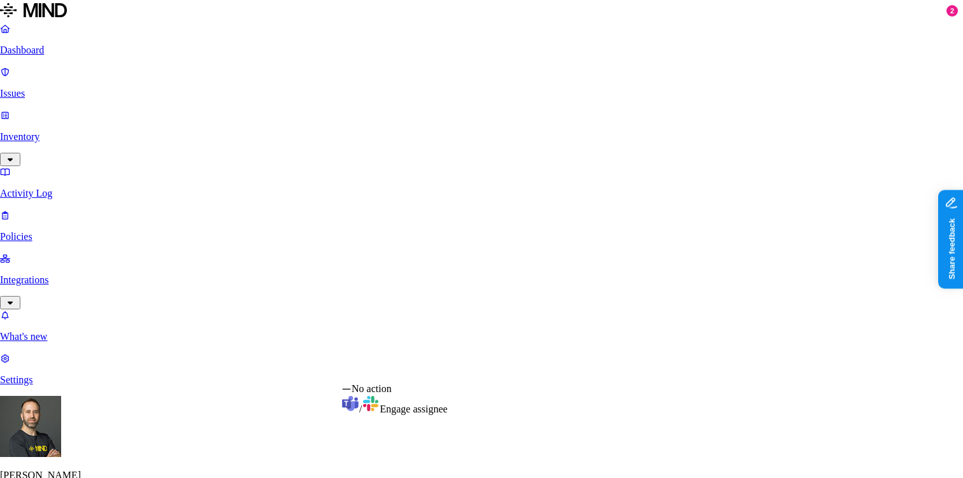
select select "1"
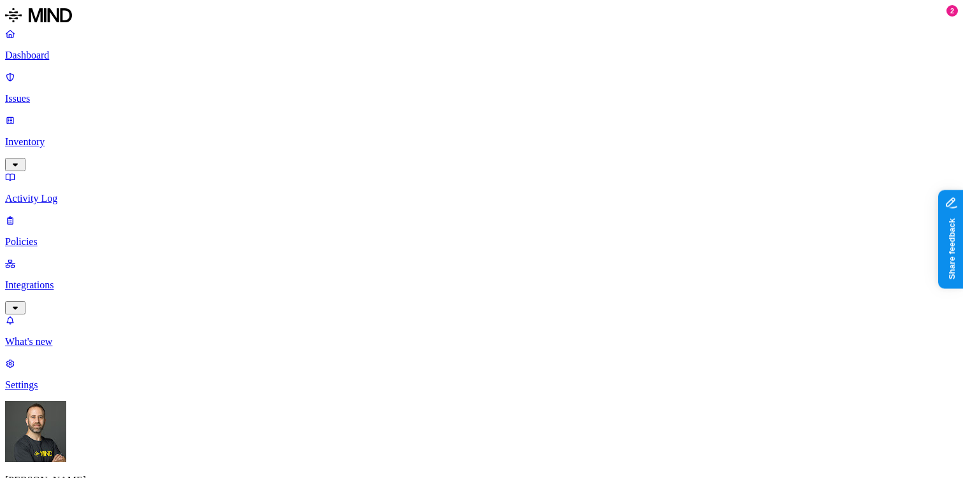
scroll to position [0, 0]
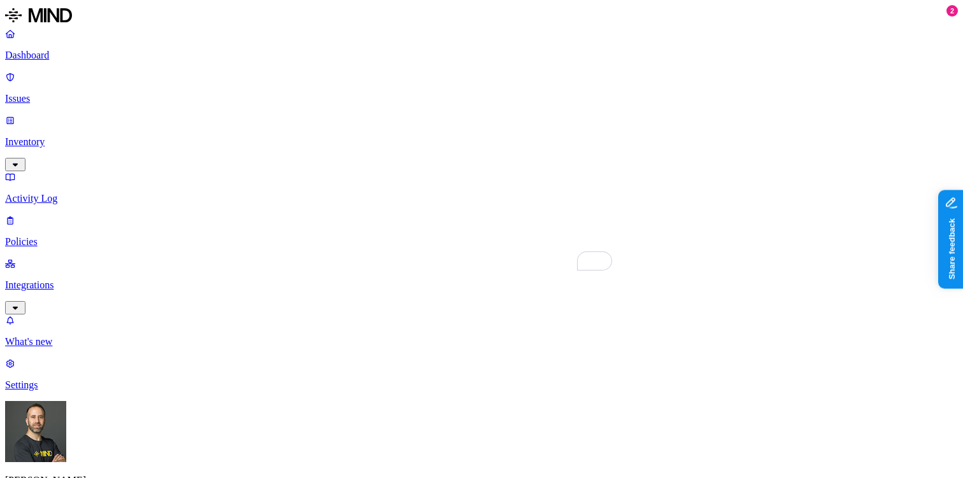
scroll to position [548, 0]
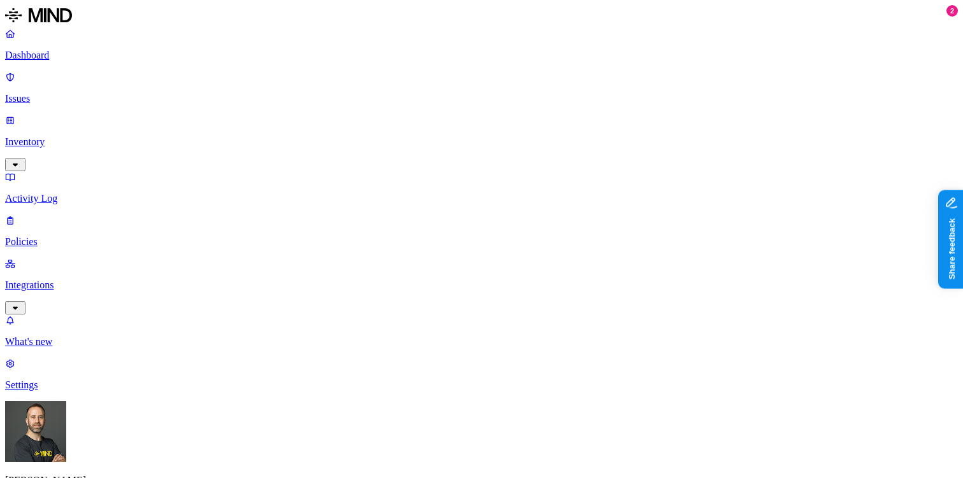
scroll to position [190, 0]
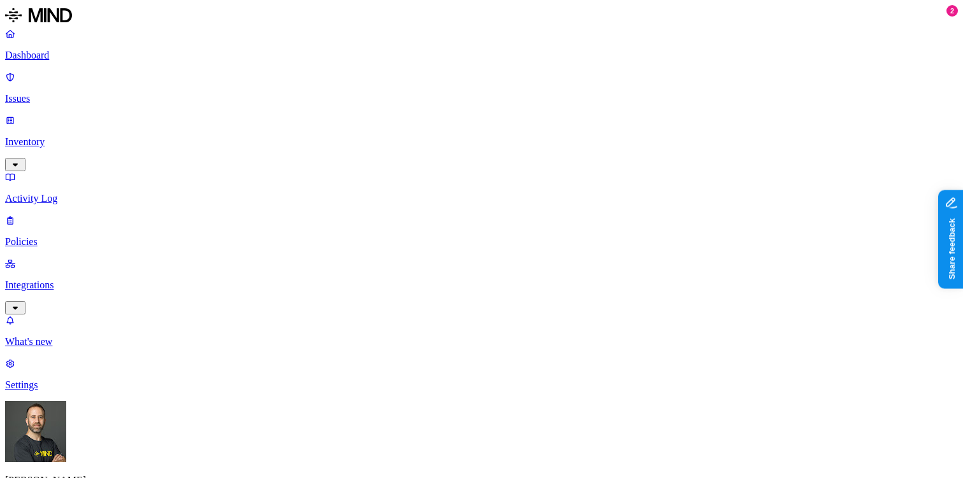
scroll to position [81, 292]
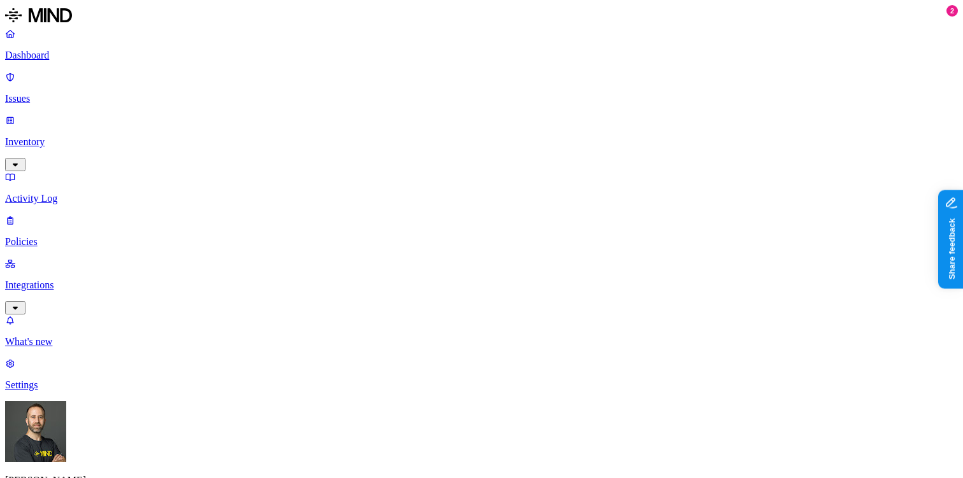
scroll to position [172, 0]
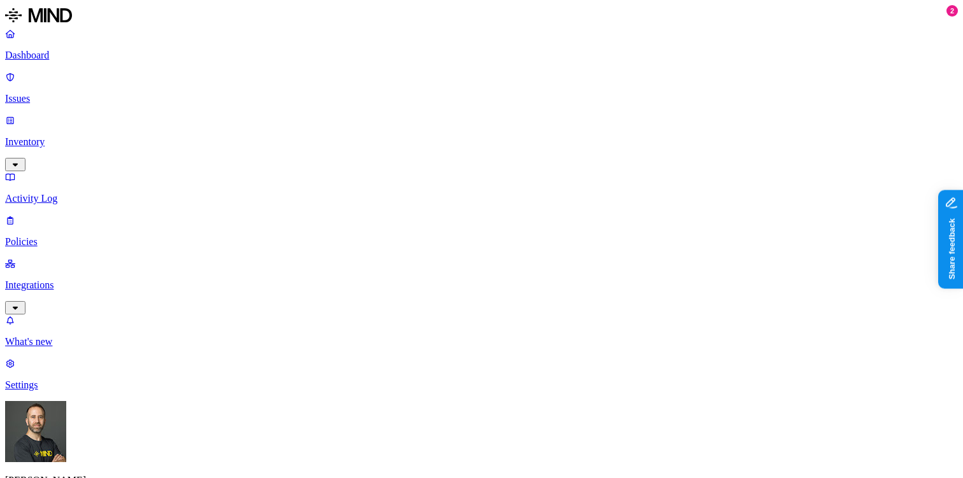
scroll to position [429, 0]
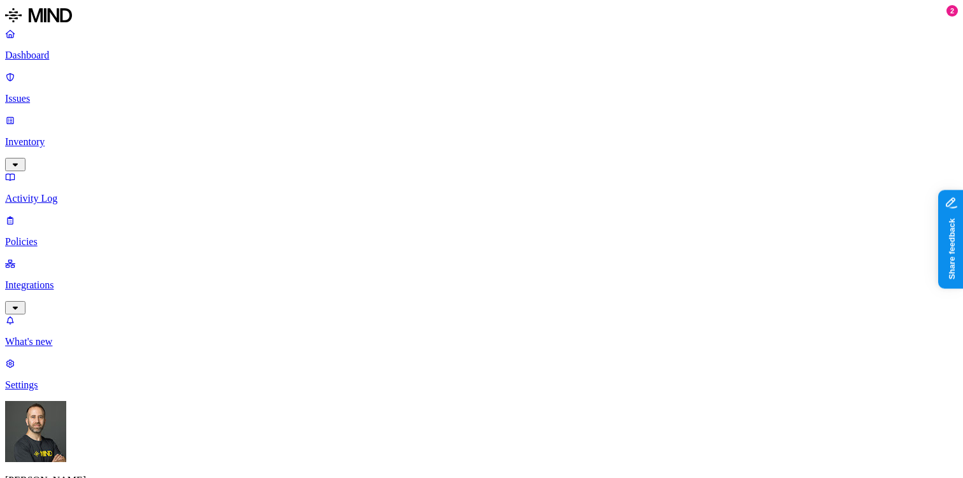
scroll to position [429, 0]
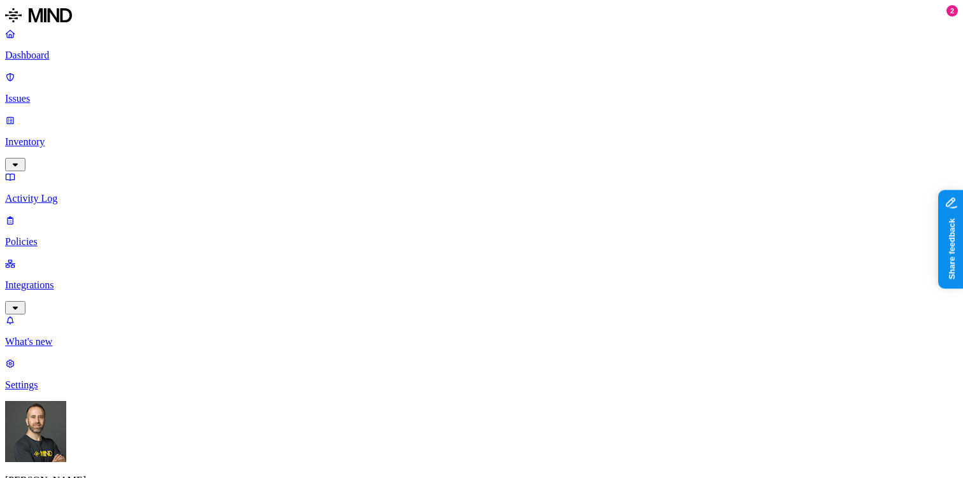
scroll to position [0, 0]
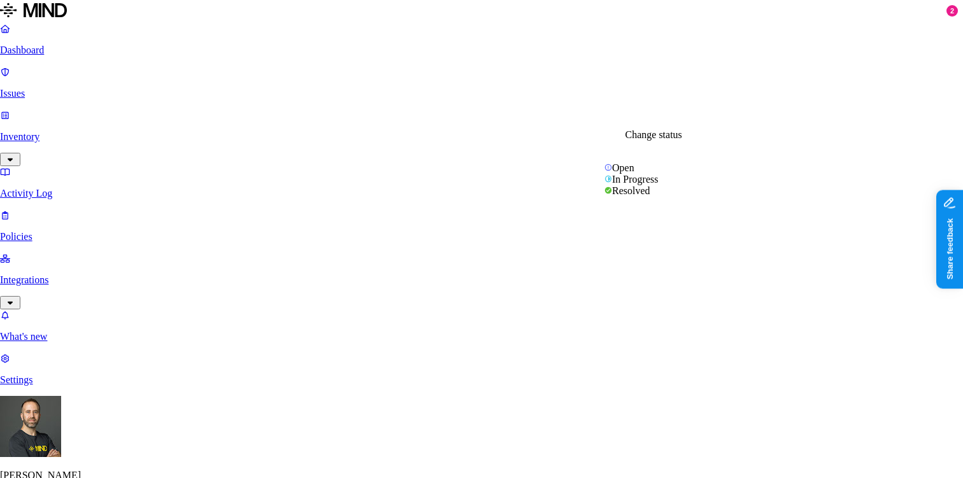
select select "Risk Accepted"
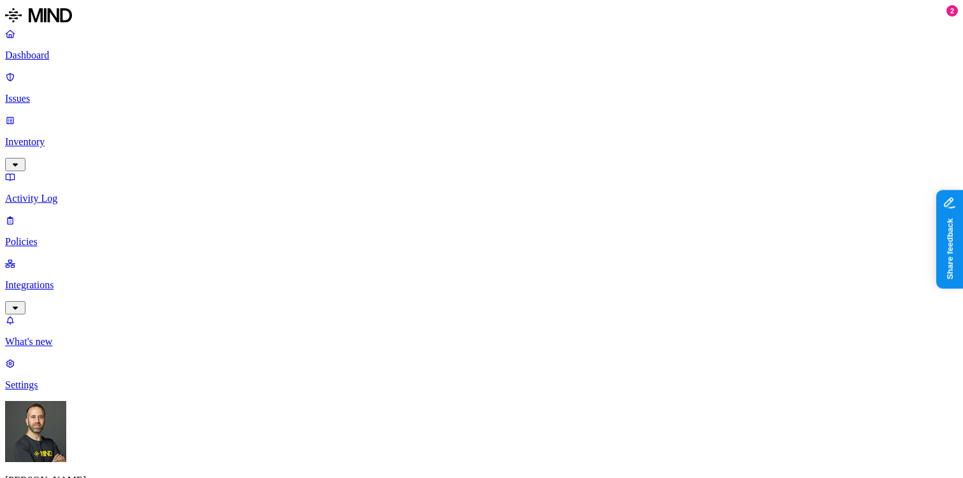
click at [75, 51] on p "Dashboard" at bounding box center [481, 55] width 953 height 11
click at [83, 52] on p "Dashboard" at bounding box center [481, 55] width 953 height 11
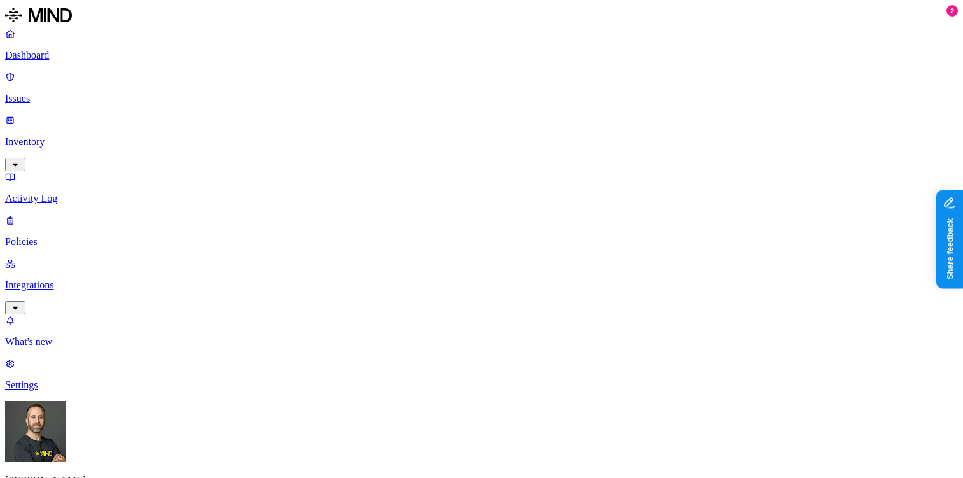
scroll to position [246, 0]
drag, startPoint x: 287, startPoint y: 136, endPoint x: 329, endPoint y: 137, distance: 41.4
drag, startPoint x: 686, startPoint y: 138, endPoint x: 718, endPoint y: 135, distance: 31.4
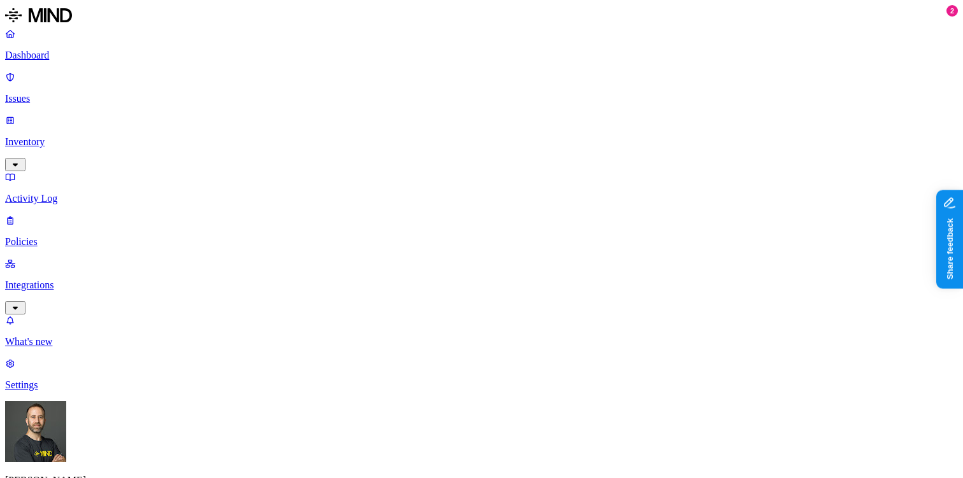
drag, startPoint x: 258, startPoint y: 322, endPoint x: 282, endPoint y: 322, distance: 24.2
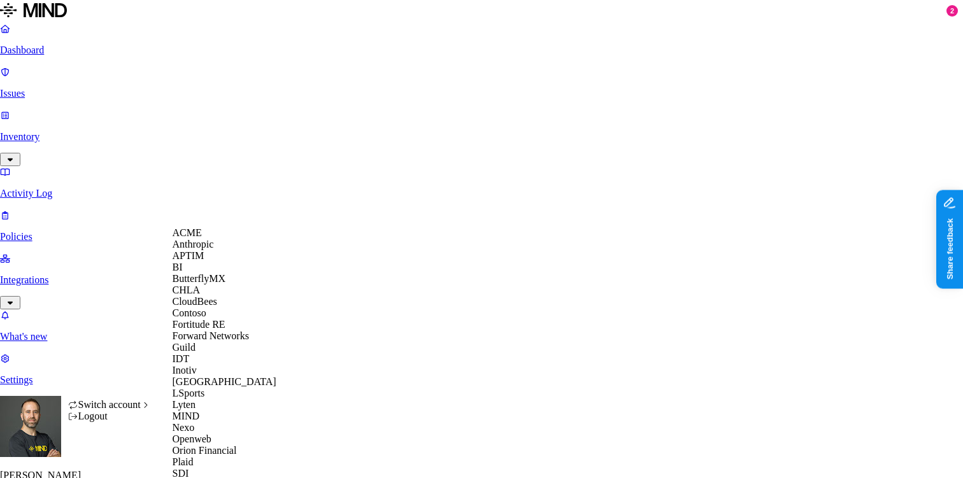
scroll to position [448, 0]
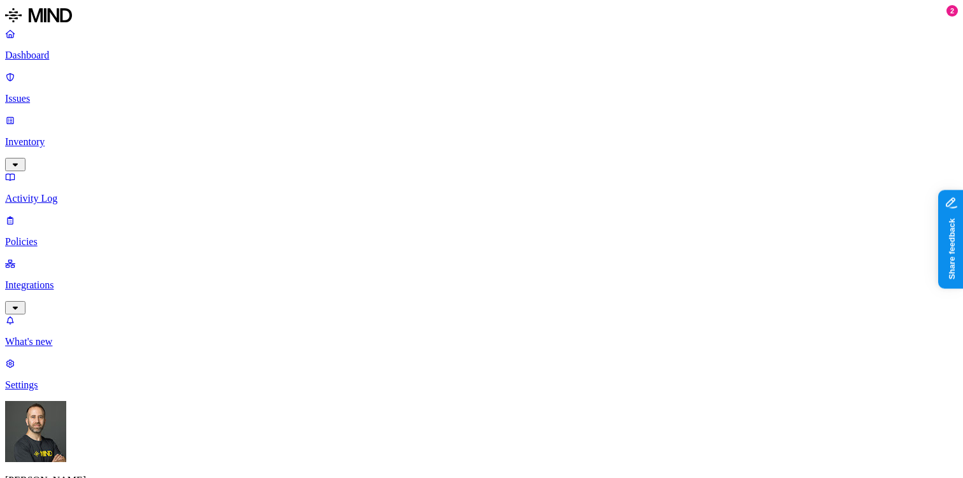
click at [63, 61] on link "Dashboard" at bounding box center [481, 44] width 953 height 33
click at [81, 280] on p "Integrations" at bounding box center [481, 285] width 953 height 11
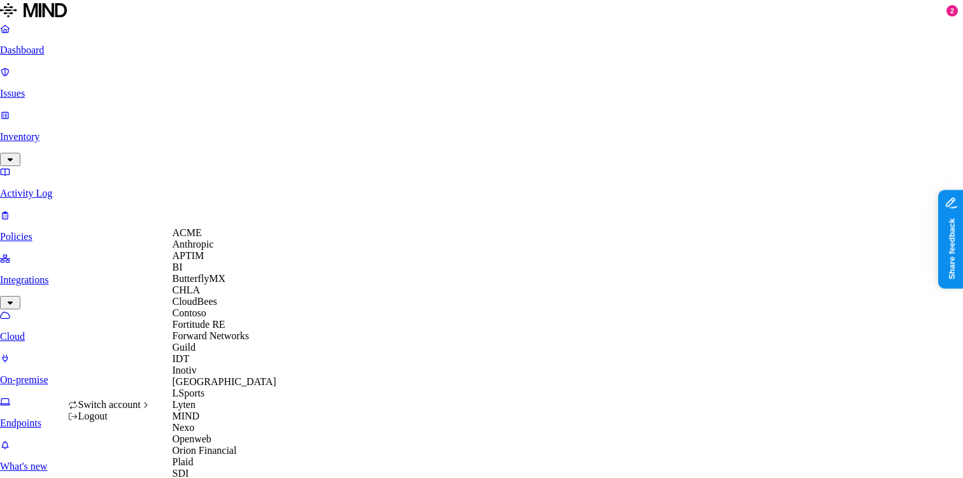
click at [208, 239] on div "ACME" at bounding box center [235, 232] width 124 height 11
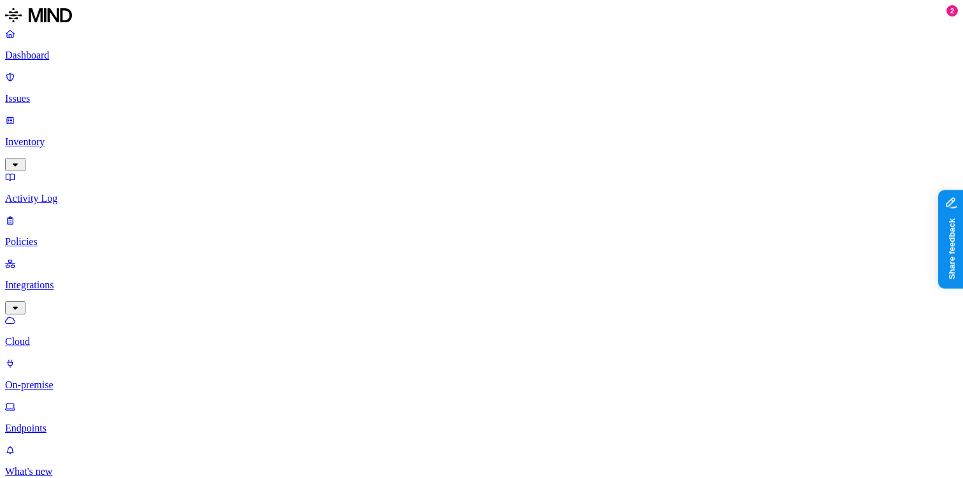
click at [80, 236] on p "Policies" at bounding box center [481, 241] width 953 height 11
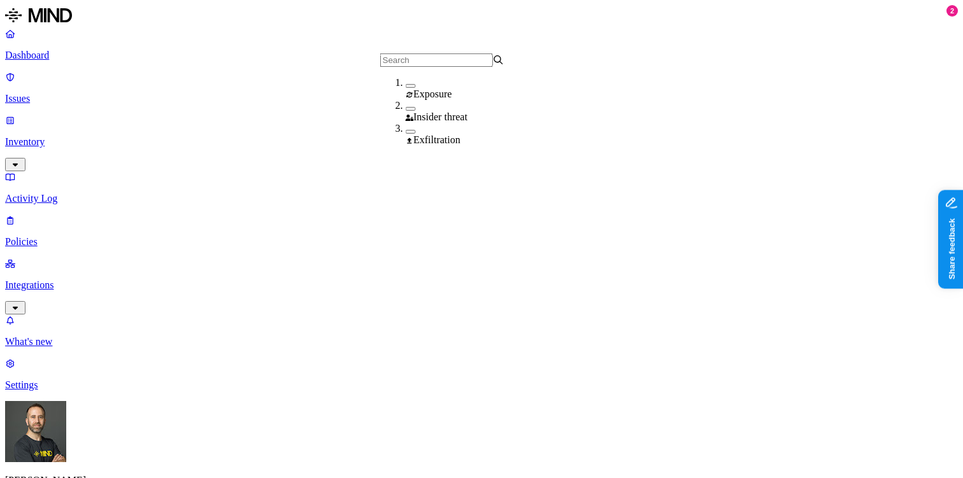
click at [424, 138] on div "Exfiltration" at bounding box center [468, 139] width 124 height 11
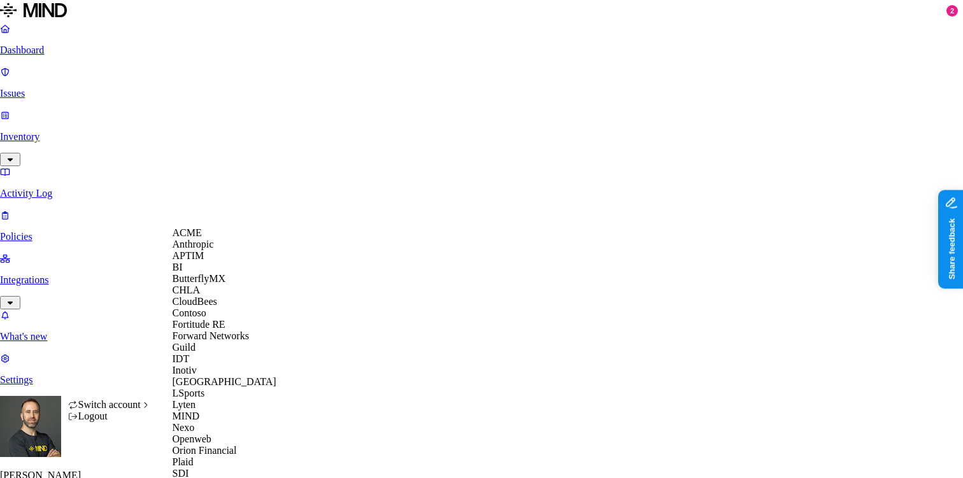
click at [217, 307] on span "CloudBees" at bounding box center [195, 301] width 45 height 11
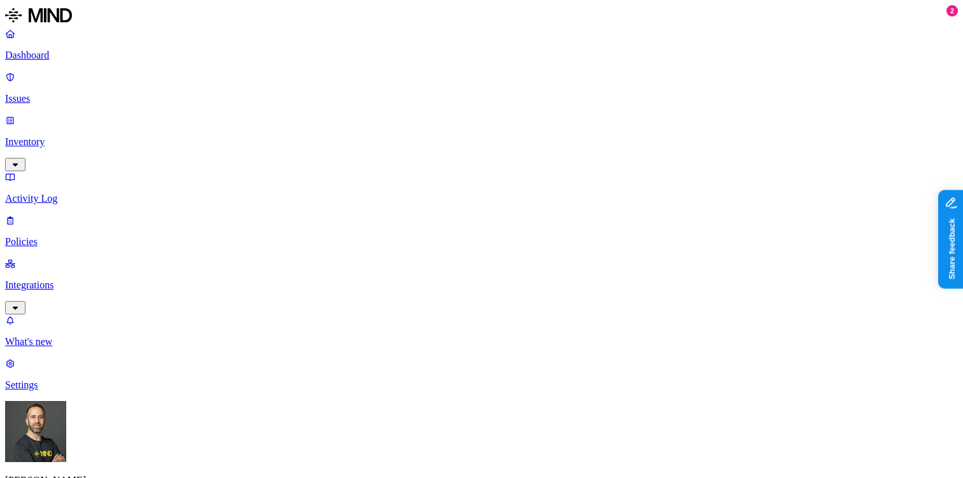
scroll to position [317, 0]
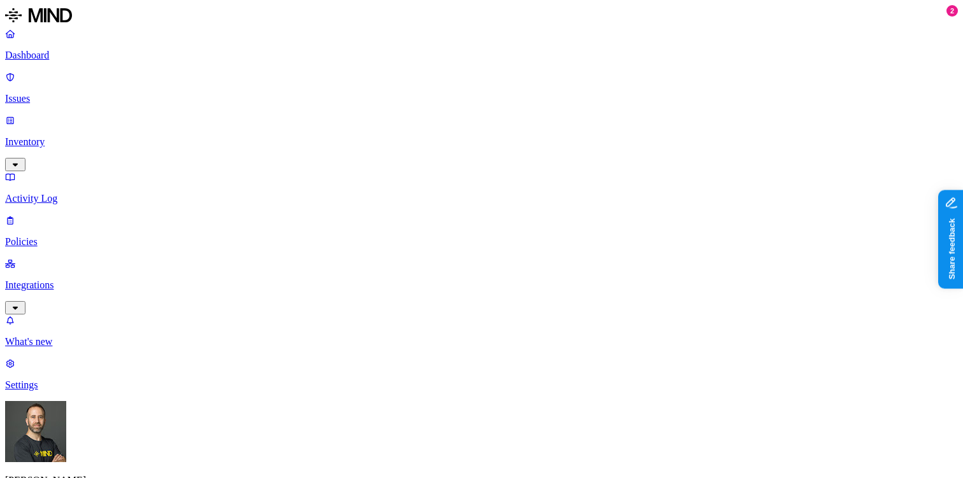
click at [120, 462] on html "Dashboard Issues Inventory Activity Log Policies Integrations What's new 2 Sett…" at bounding box center [481, 377] width 963 height 755
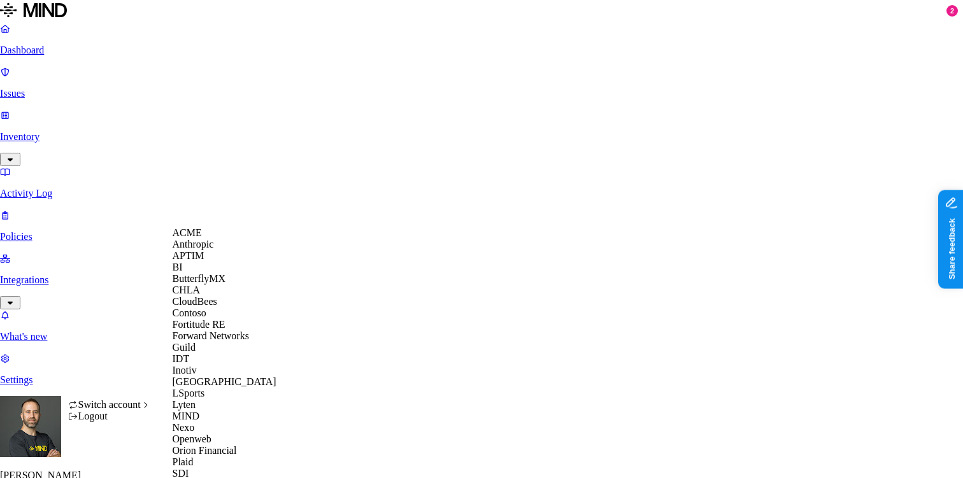
click at [205, 239] on div "ACME" at bounding box center [235, 232] width 124 height 11
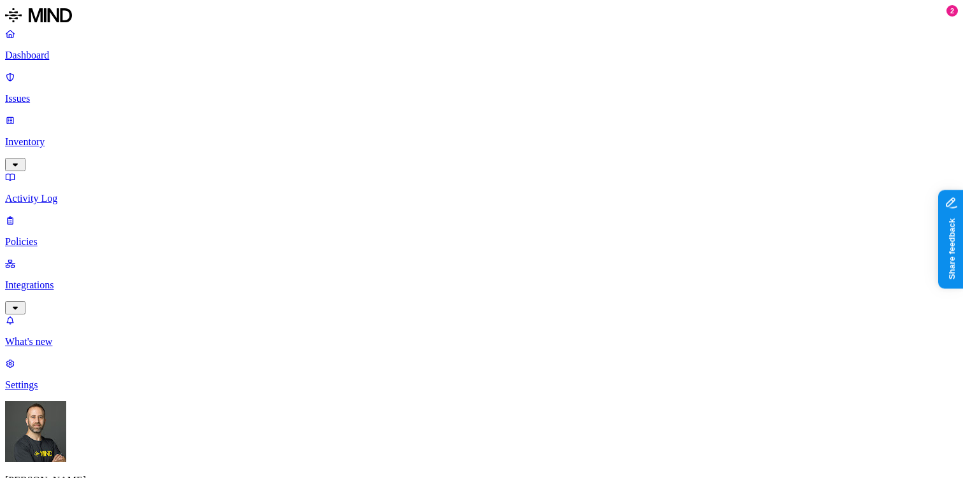
click at [410, 208] on label "Data type" at bounding box center [400, 206] width 19 height 22
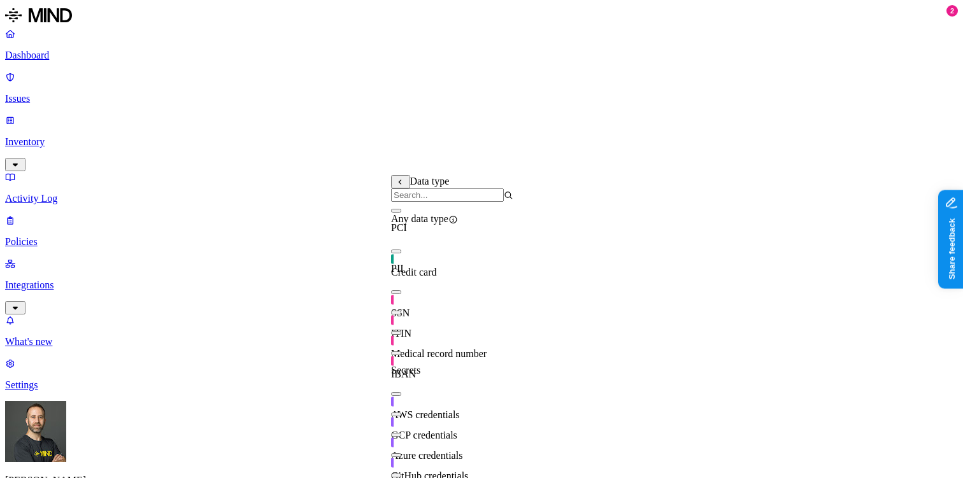
scroll to position [0, 0]
click at [401, 186] on icon at bounding box center [400, 182] width 9 height 7
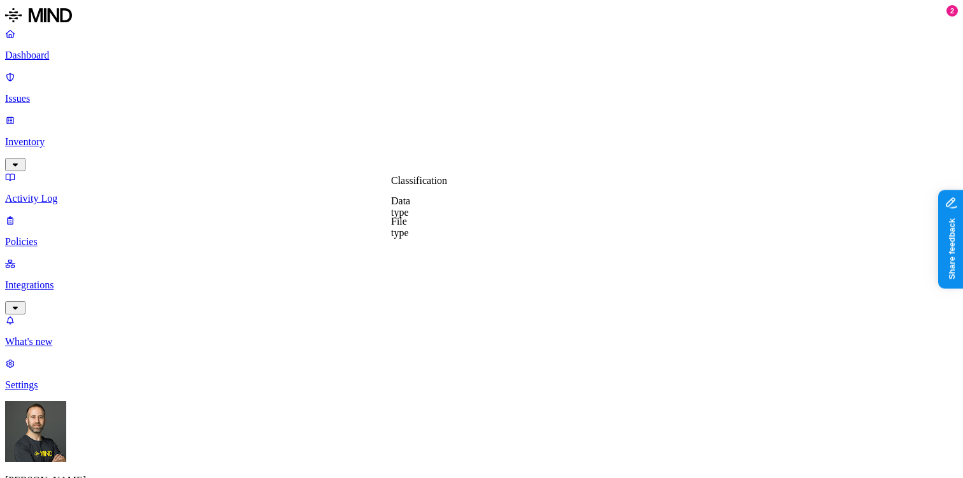
click at [410, 184] on label "Classification" at bounding box center [419, 180] width 56 height 11
click at [401, 213] on button "button" at bounding box center [396, 211] width 10 height 4
click at [446, 260] on label "Web Domain" at bounding box center [429, 260] width 33 height 22
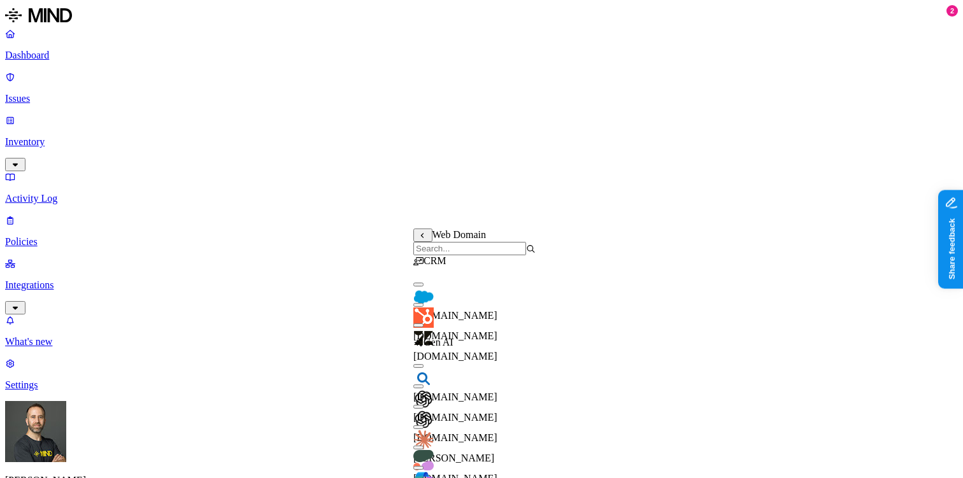
click at [423, 287] on button "button" at bounding box center [418, 285] width 10 height 4
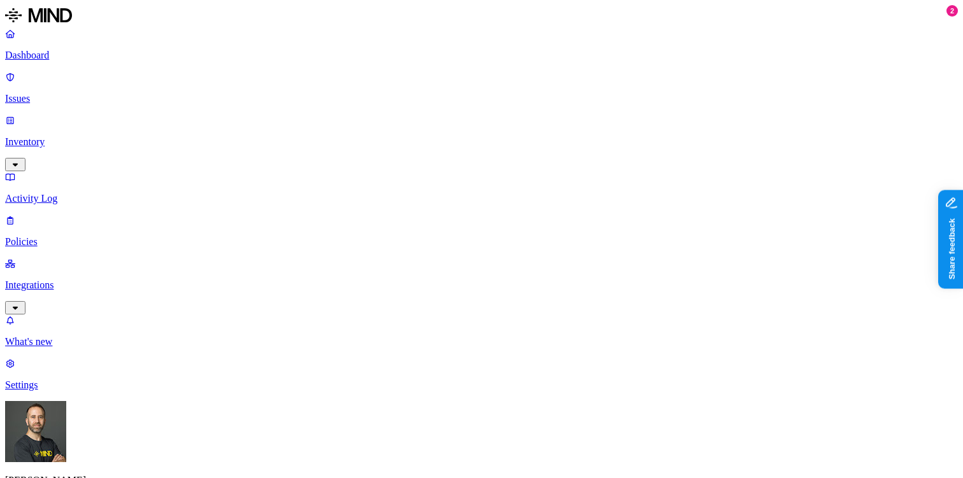
click at [451, 300] on label "Web Category" at bounding box center [432, 293] width 38 height 22
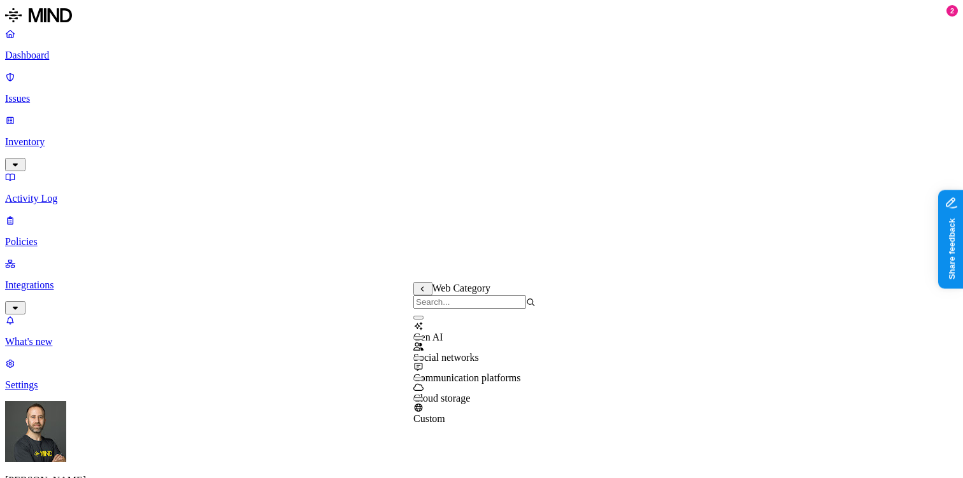
click at [423, 320] on button "button" at bounding box center [418, 318] width 10 height 4
click at [423, 322] on button "button" at bounding box center [418, 315] width 10 height 13
click at [423, 293] on icon at bounding box center [422, 289] width 9 height 7
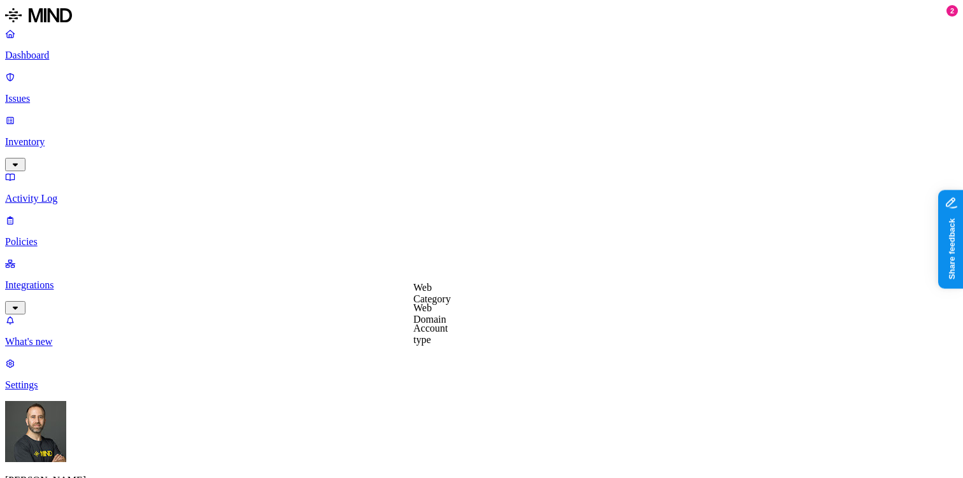
click at [440, 314] on label "Web Domain" at bounding box center [429, 313] width 33 height 22
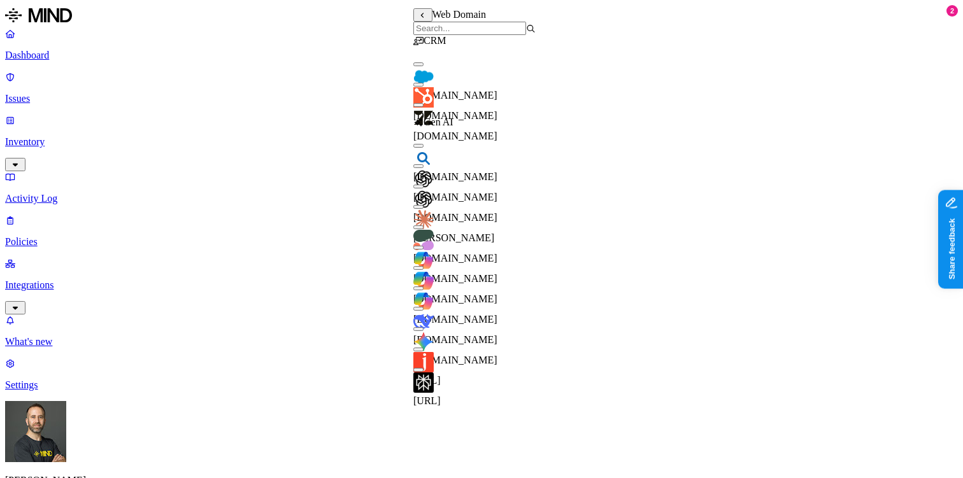
scroll to position [38, 0]
click at [423, 185] on button "button" at bounding box center [418, 187] width 10 height 4
click at [423, 205] on button "button" at bounding box center [418, 207] width 10 height 4
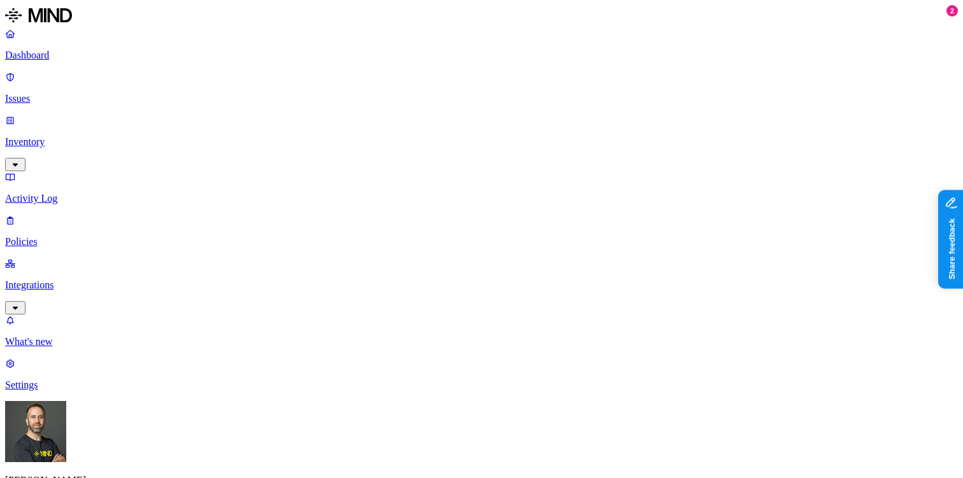
scroll to position [424, 0]
click at [431, 374] on label "Departments" at bounding box center [430, 369] width 52 height 11
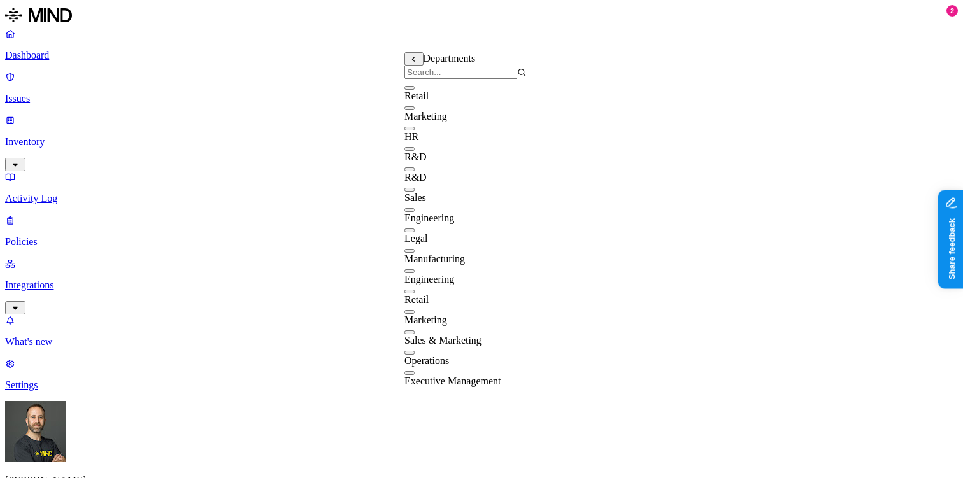
click at [415, 131] on button "button" at bounding box center [409, 129] width 10 height 4
click at [415, 192] on button "button" at bounding box center [409, 190] width 10 height 4
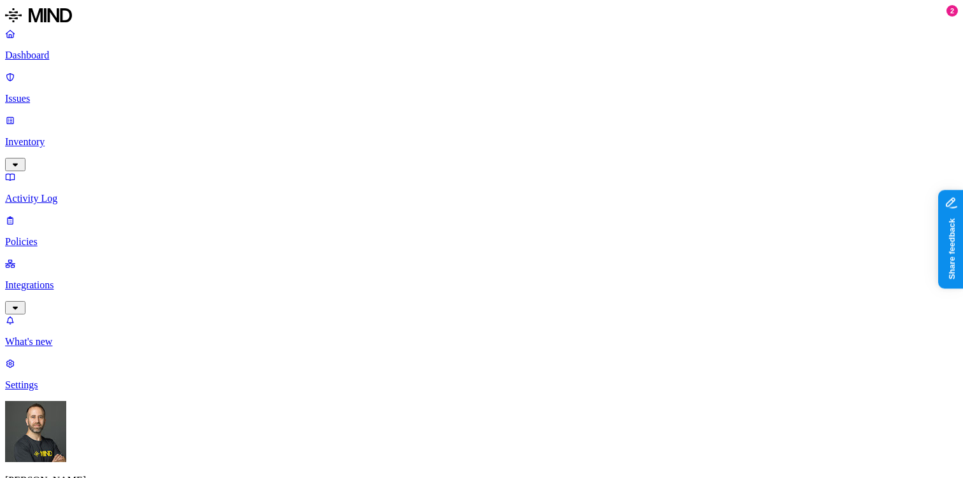
scroll to position [397, 0]
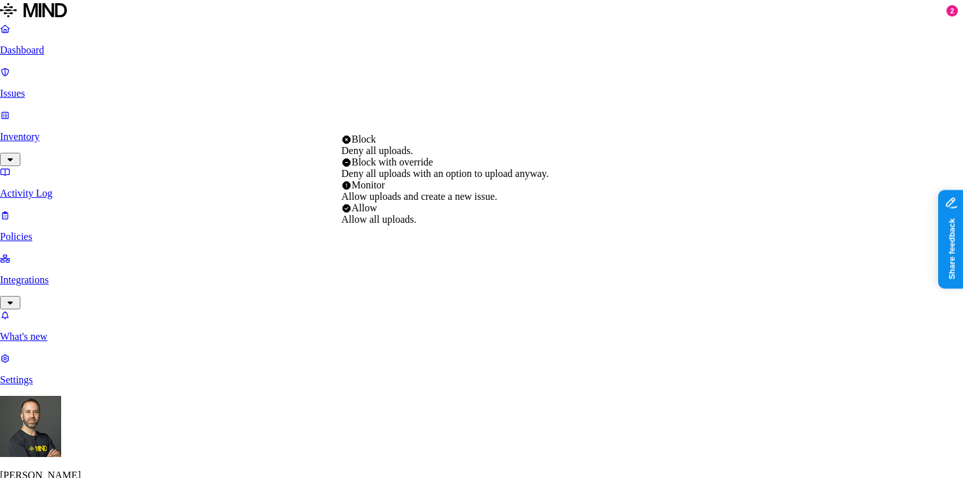
select select "4"
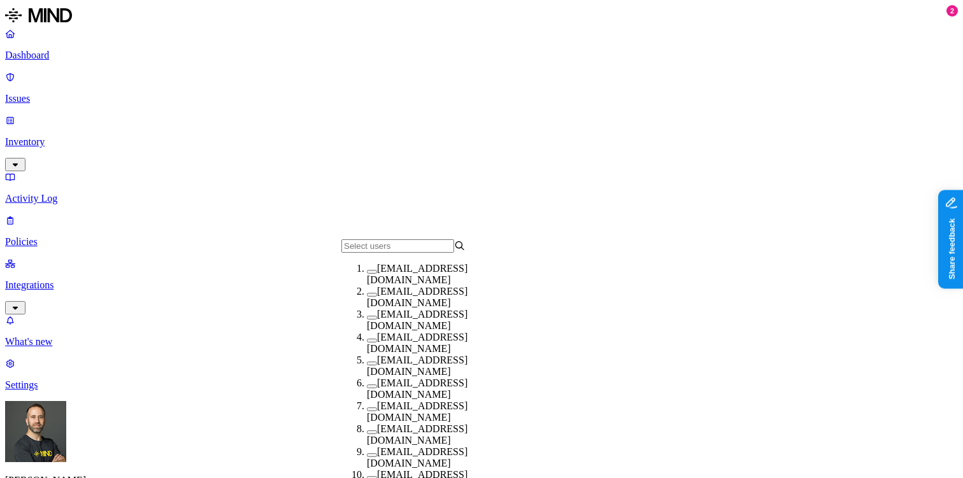
click at [367, 320] on button "button" at bounding box center [372, 318] width 10 height 4
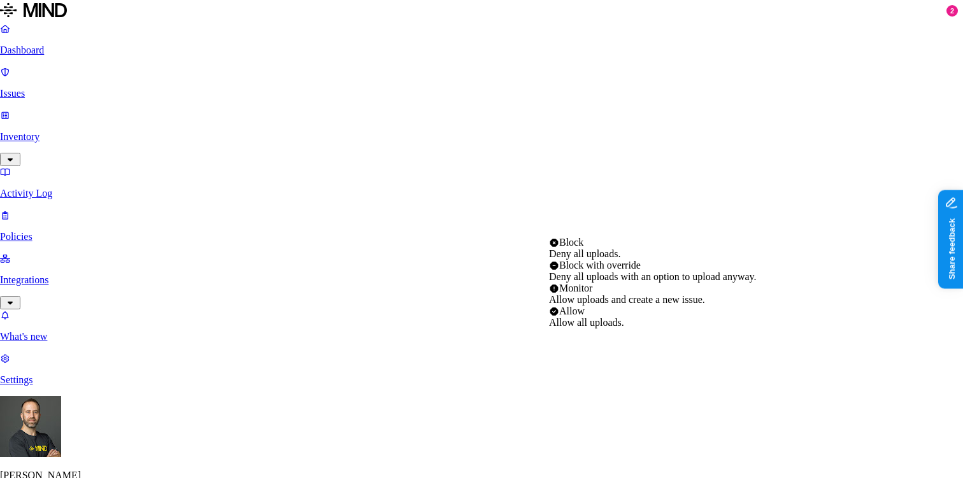
select select "1"
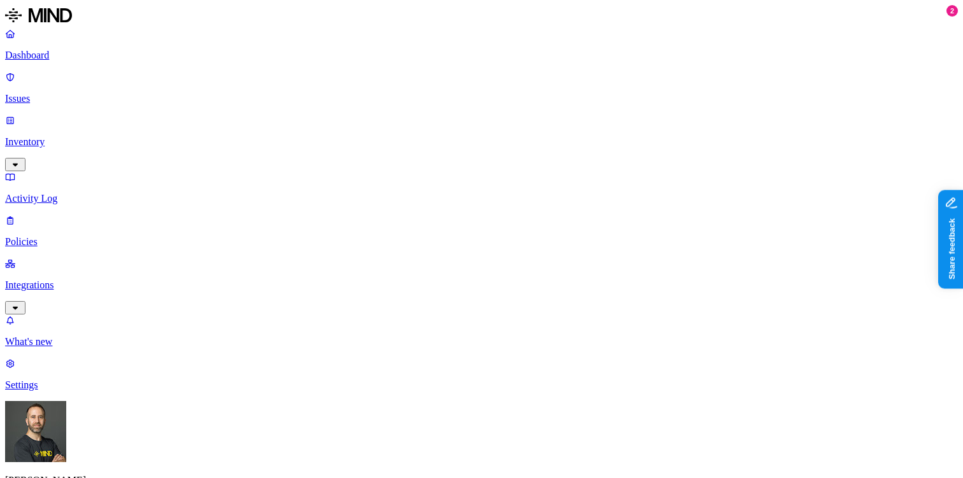
click at [77, 93] on p "Issues" at bounding box center [481, 98] width 953 height 11
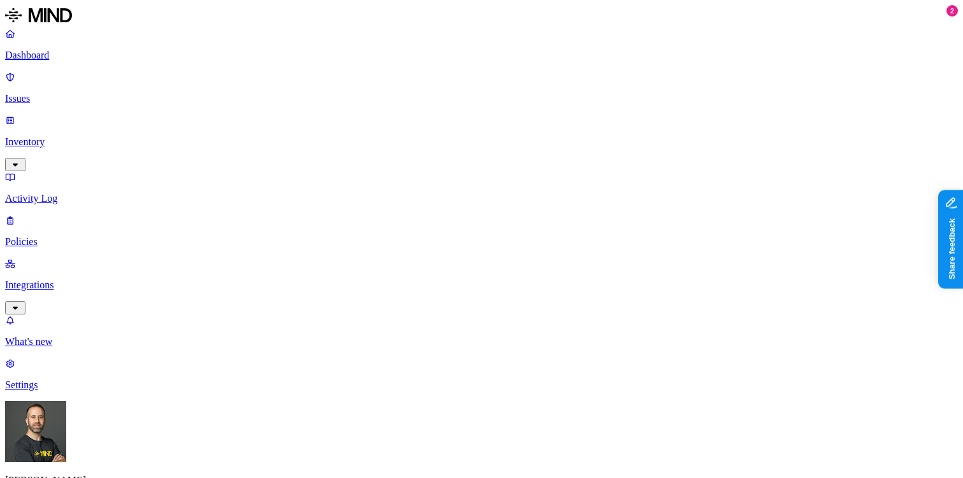
scroll to position [221, 0]
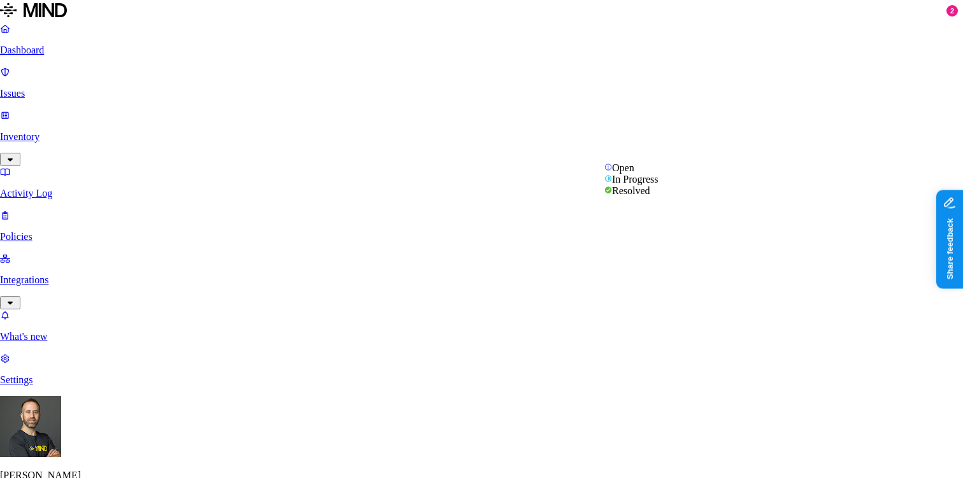
select select "Risk Accepted"
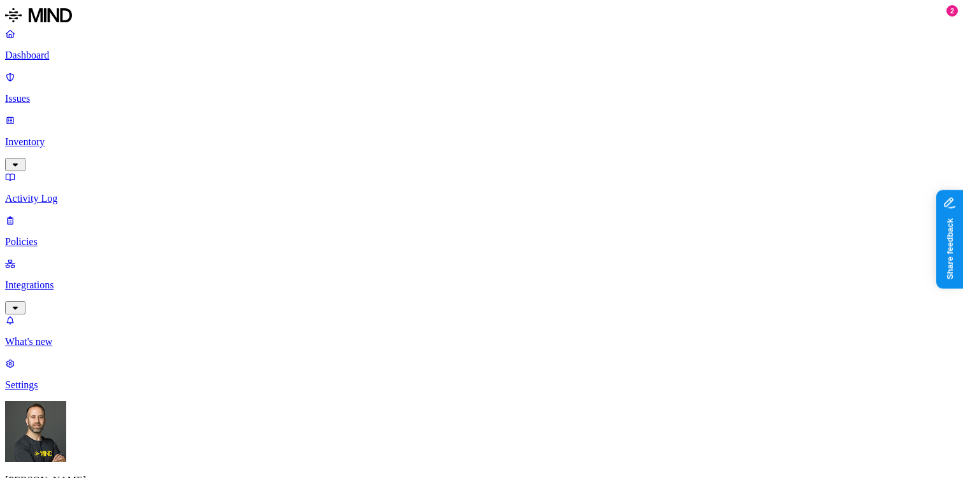
click at [94, 52] on p "Dashboard" at bounding box center [481, 55] width 953 height 11
click at [97, 136] on p "Inventory" at bounding box center [481, 141] width 953 height 11
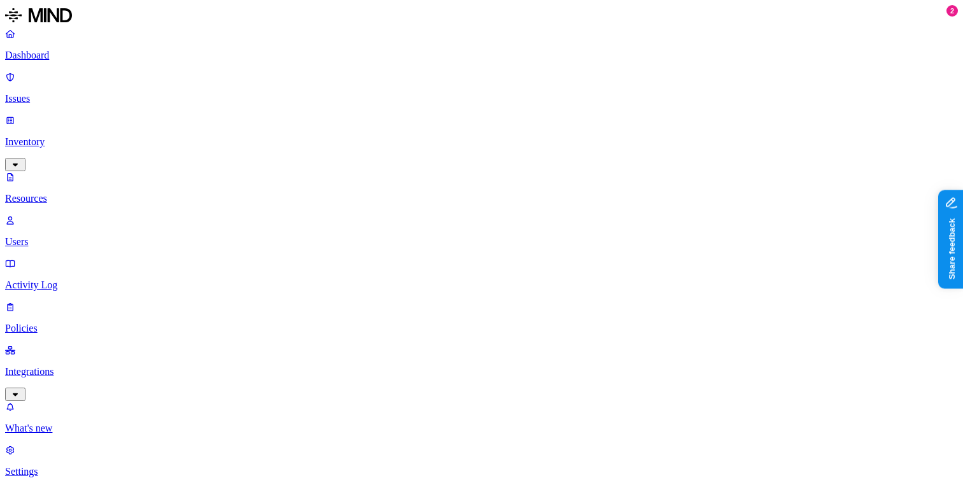
scroll to position [143, 0]
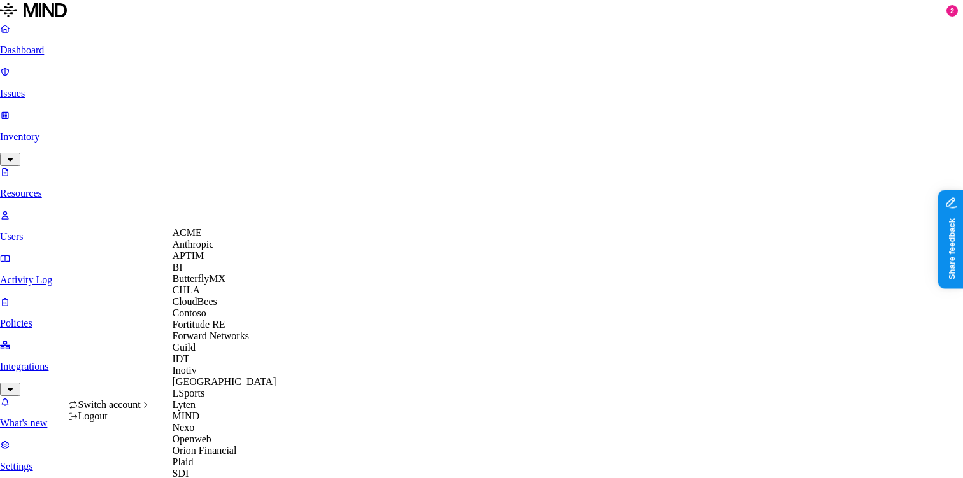
click at [244, 262] on div "APTIM" at bounding box center [235, 255] width 124 height 11
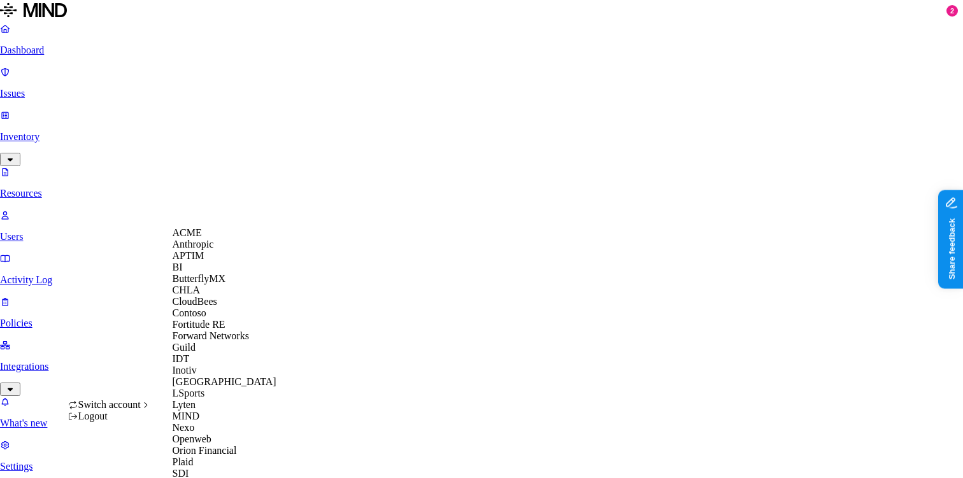
click at [226, 239] on div "ACME" at bounding box center [235, 232] width 124 height 11
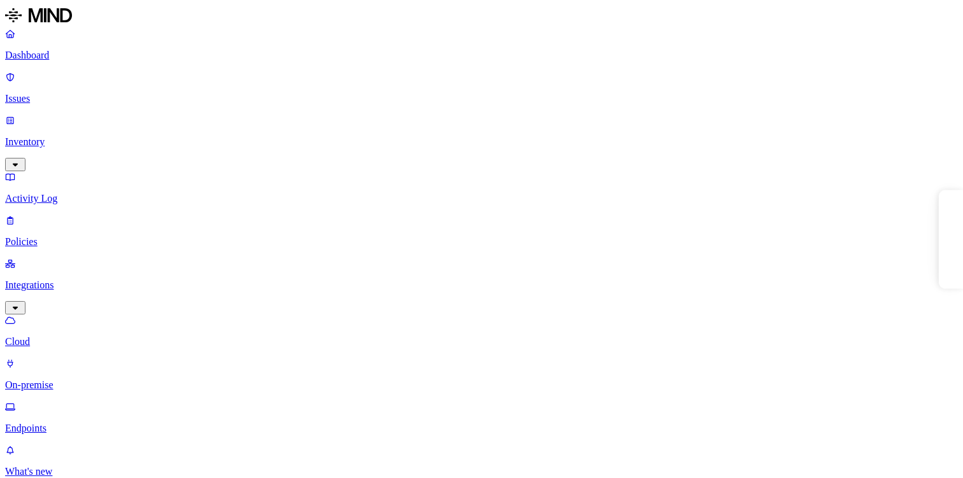
click at [93, 423] on p "Endpoints" at bounding box center [481, 428] width 953 height 11
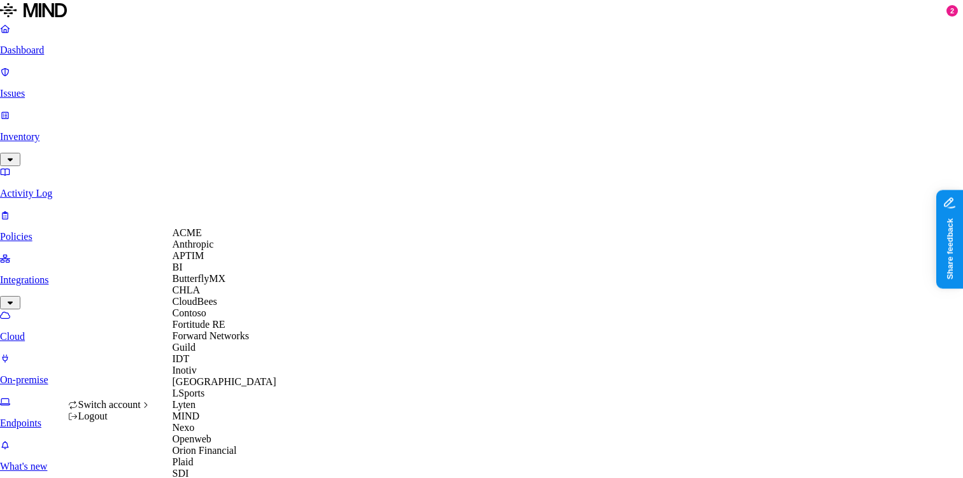
scroll to position [176, 0]
click at [197, 365] on span "Inotiv" at bounding box center [185, 370] width 24 height 11
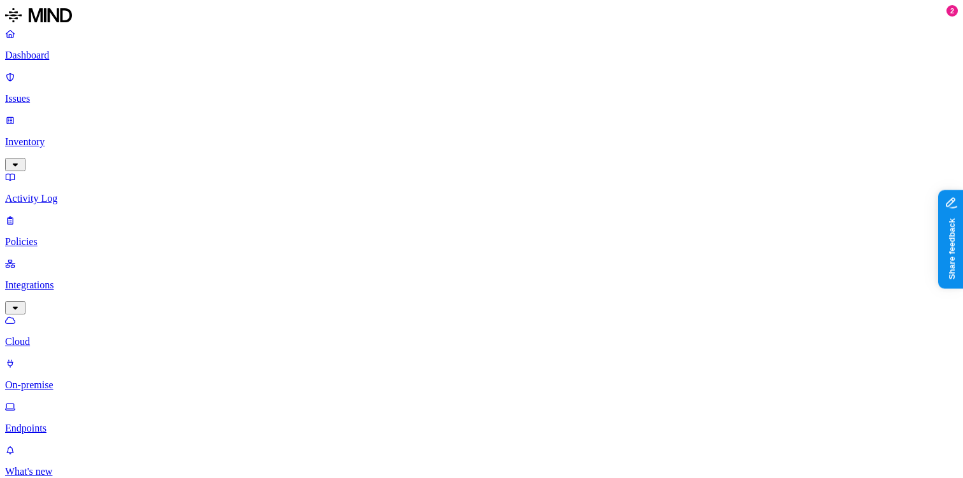
click at [77, 55] on p "Dashboard" at bounding box center [481, 55] width 953 height 11
click at [66, 171] on link "Activity Log" at bounding box center [481, 187] width 953 height 33
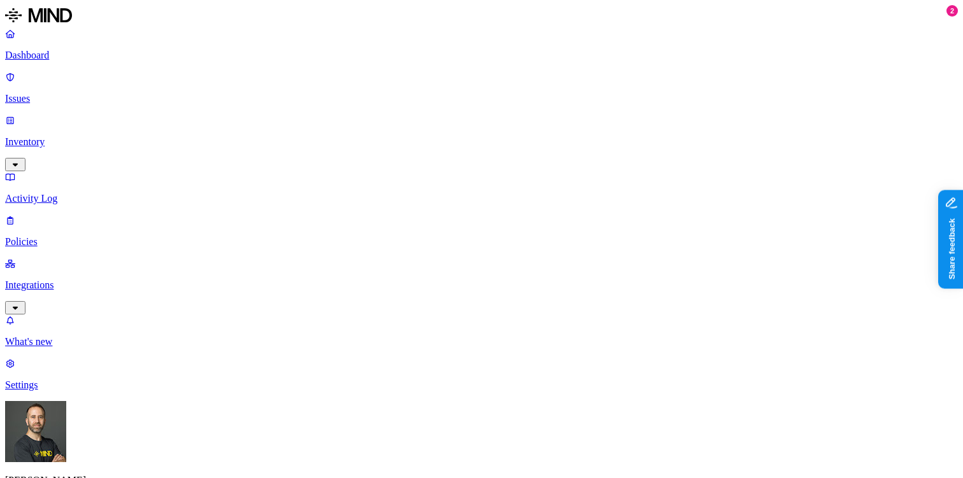
click at [68, 61] on p "Dashboard" at bounding box center [481, 55] width 953 height 11
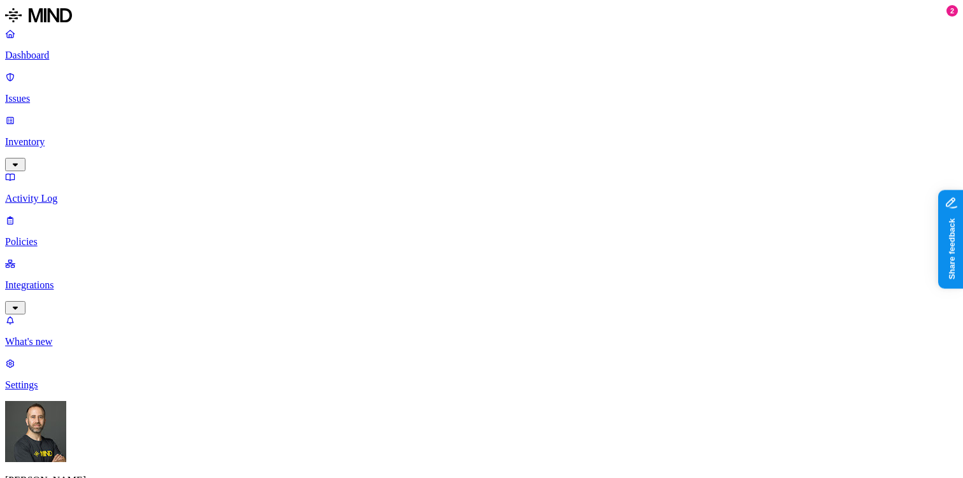
drag, startPoint x: 685, startPoint y: 328, endPoint x: 717, endPoint y: 316, distance: 33.8
click at [104, 93] on p "Issues" at bounding box center [481, 98] width 953 height 11
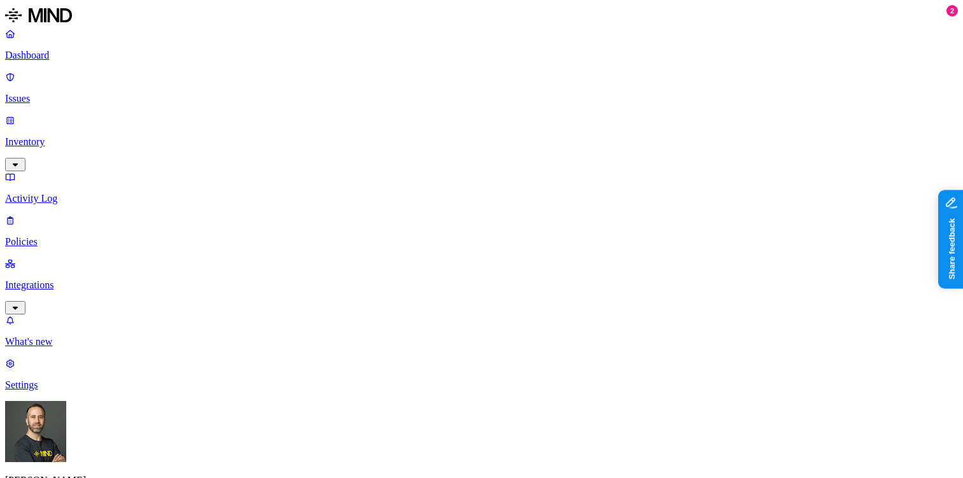
click at [88, 53] on p "Dashboard" at bounding box center [481, 55] width 953 height 11
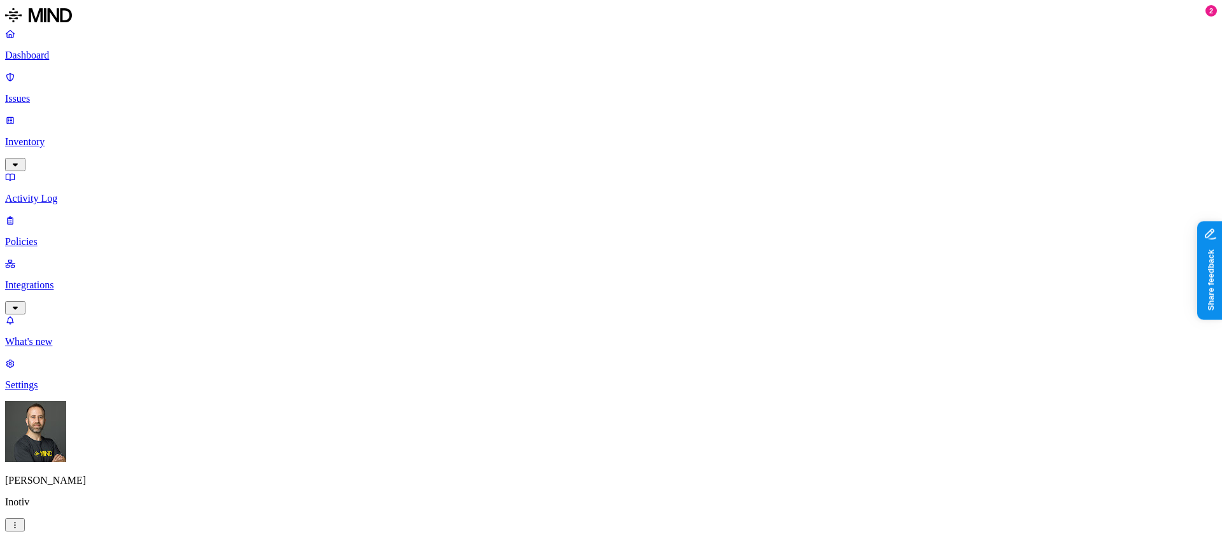
click at [71, 280] on p "Integrations" at bounding box center [611, 285] width 1212 height 11
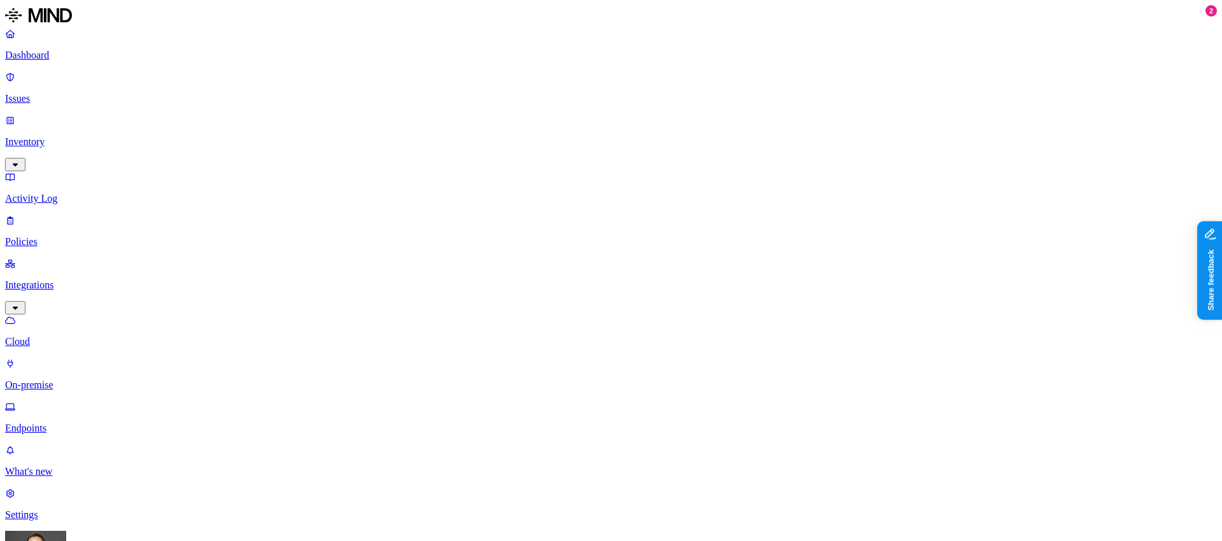
click at [61, 423] on p "Endpoints" at bounding box center [611, 428] width 1212 height 11
click at [76, 193] on p "Activity Log" at bounding box center [611, 198] width 1212 height 11
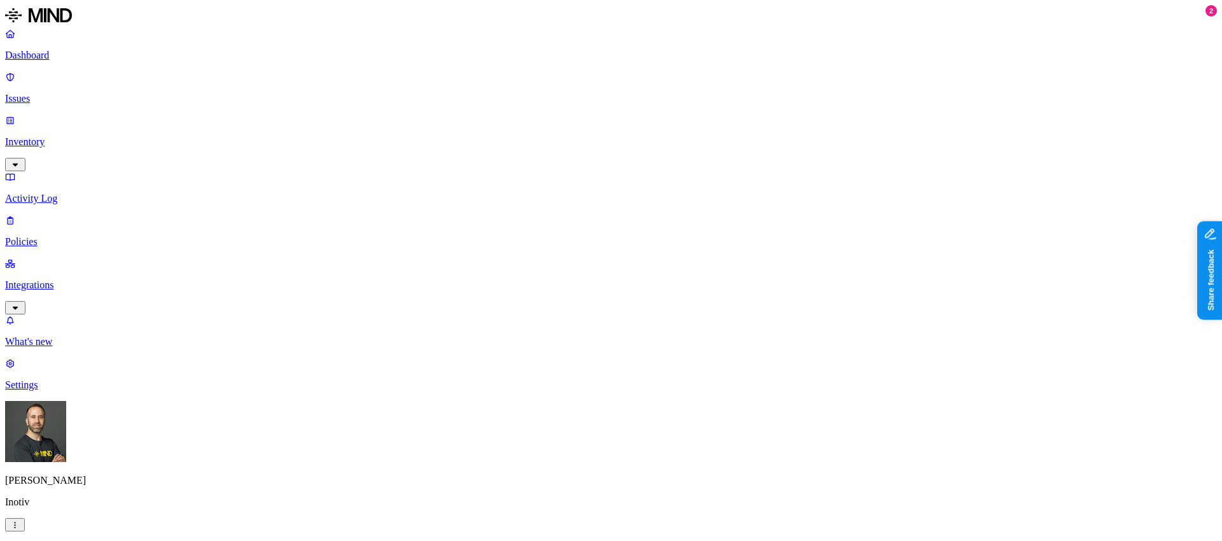
type input "sync"
click at [79, 54] on p "Dashboard" at bounding box center [611, 55] width 1212 height 11
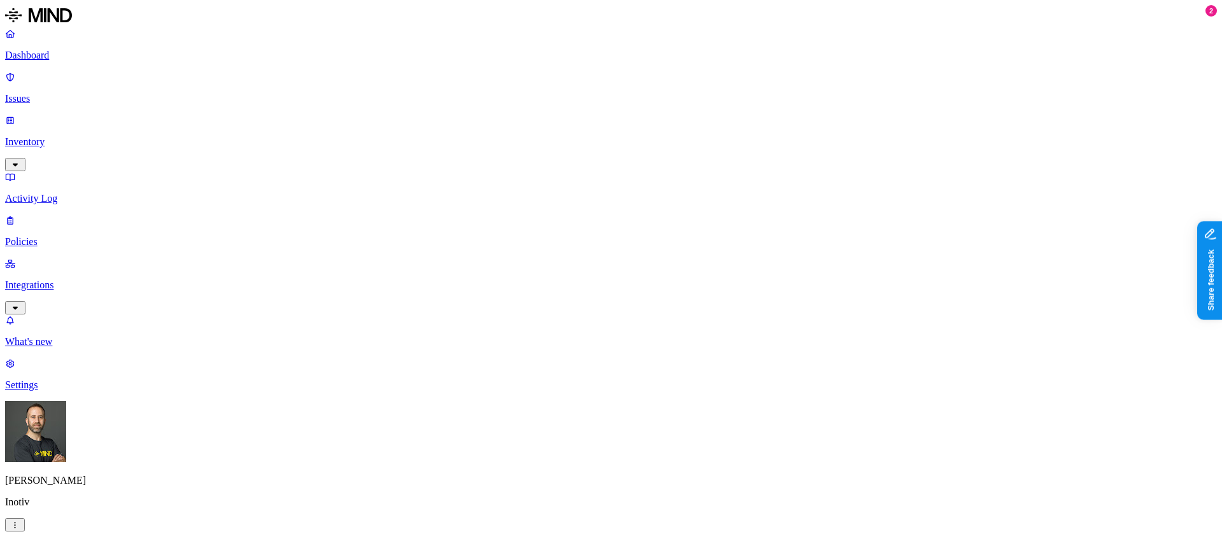
click at [69, 280] on p "Integrations" at bounding box center [611, 285] width 1212 height 11
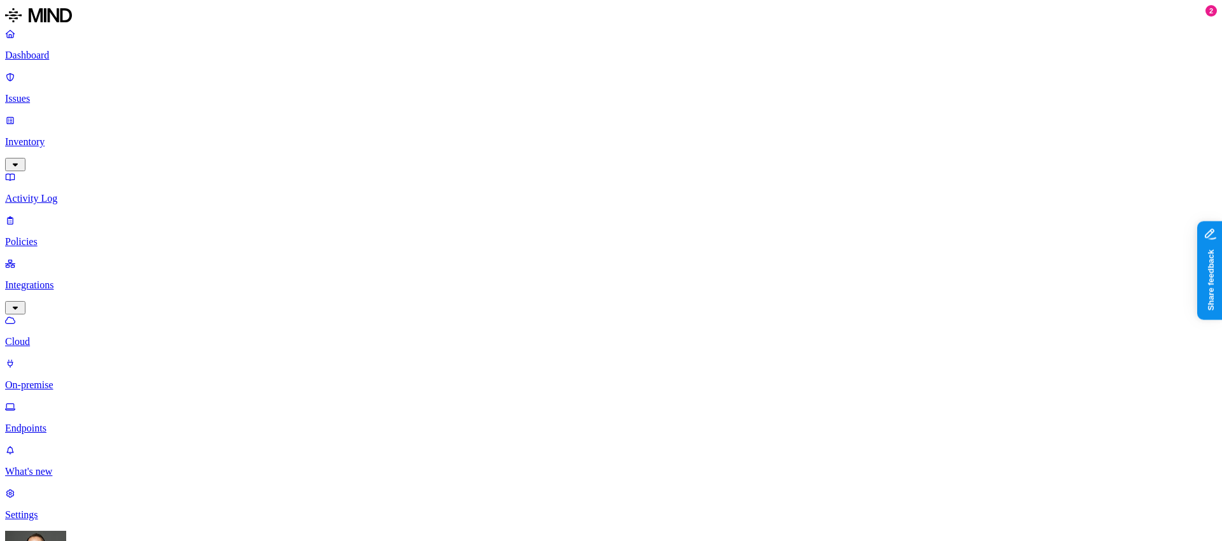
click at [101, 423] on p "Endpoints" at bounding box center [611, 428] width 1212 height 11
click at [385, 90] on div "Online" at bounding box center [434, 94] width 124 height 11
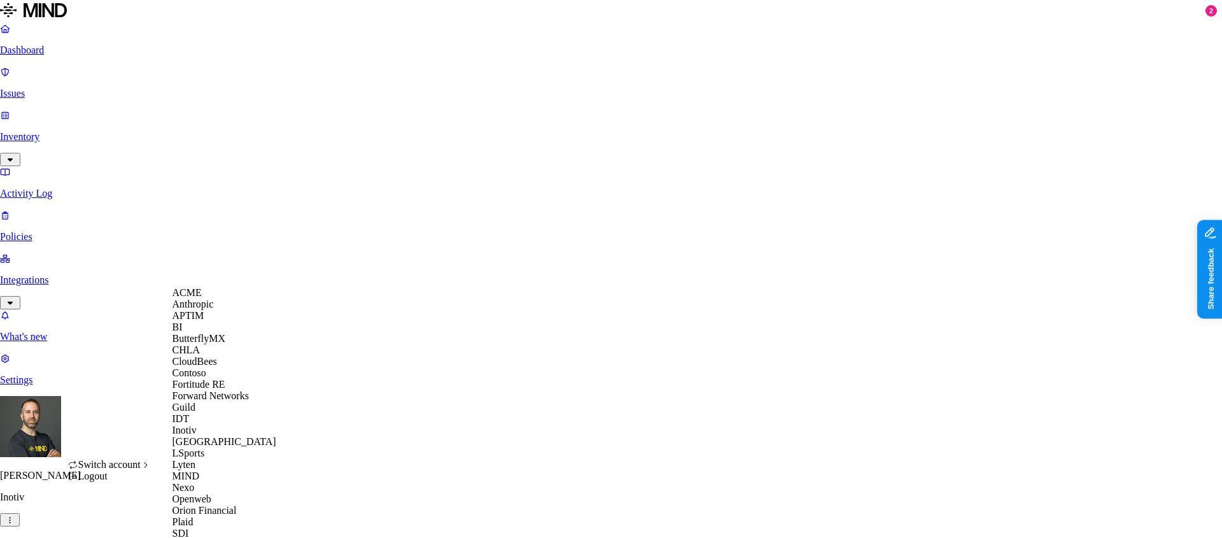
click at [213, 367] on span "CloudBees" at bounding box center [195, 361] width 45 height 11
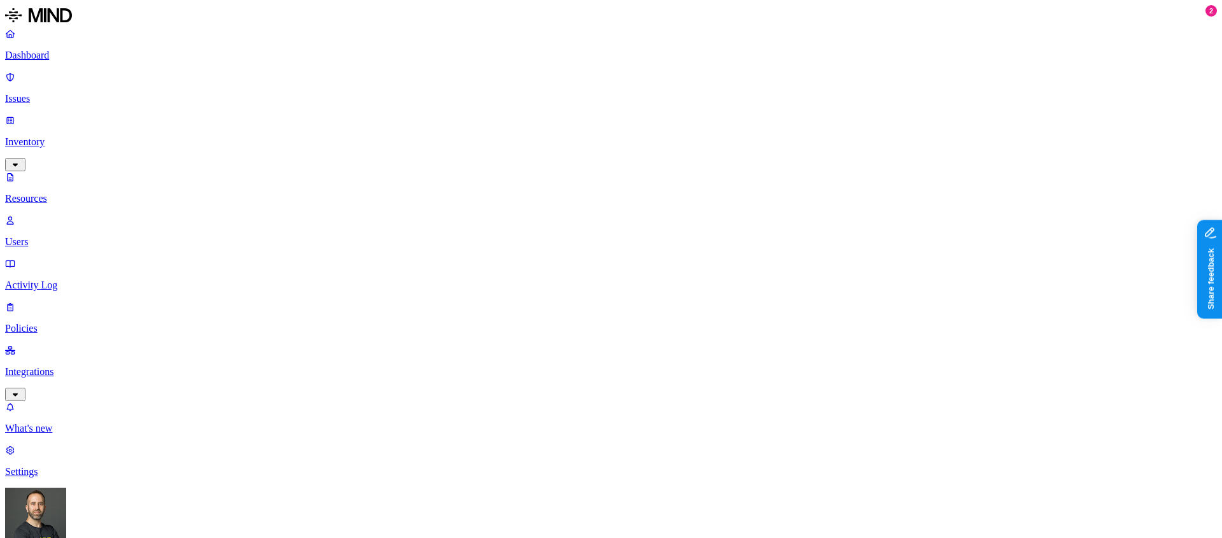
click at [74, 59] on p "Dashboard" at bounding box center [611, 55] width 1212 height 11
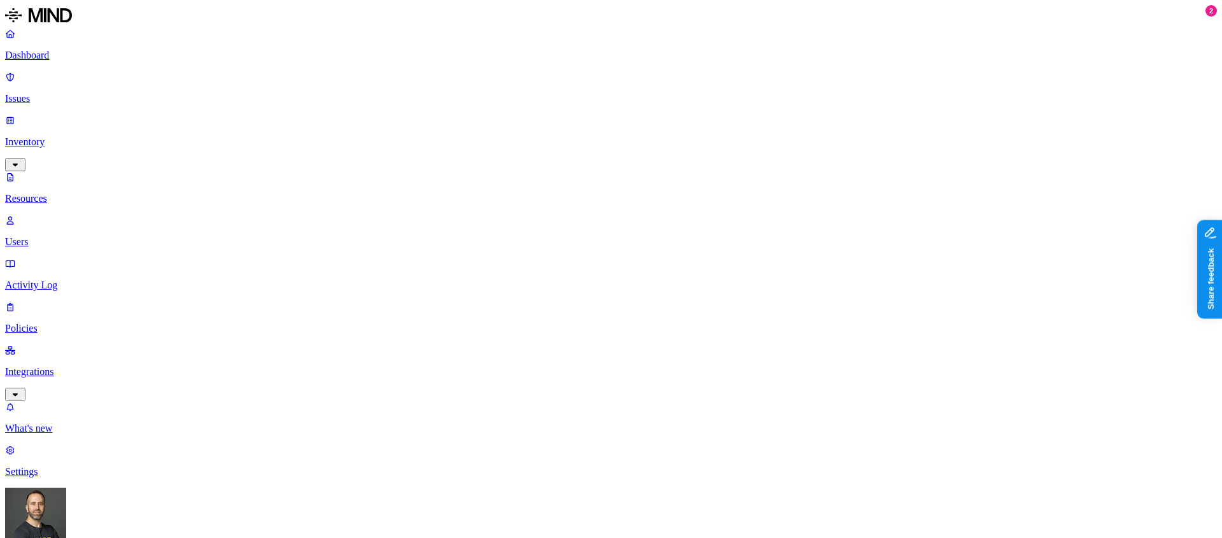
click at [55, 60] on p "Dashboard" at bounding box center [611, 55] width 1212 height 11
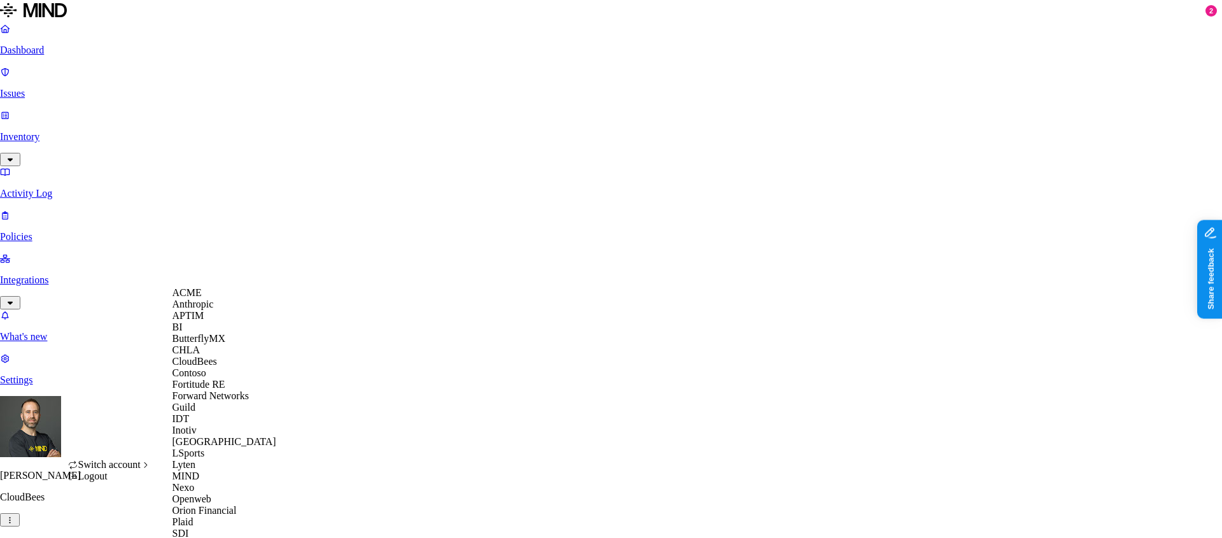
scroll to position [147, 0]
click at [192, 402] on span "Guild" at bounding box center [184, 407] width 23 height 11
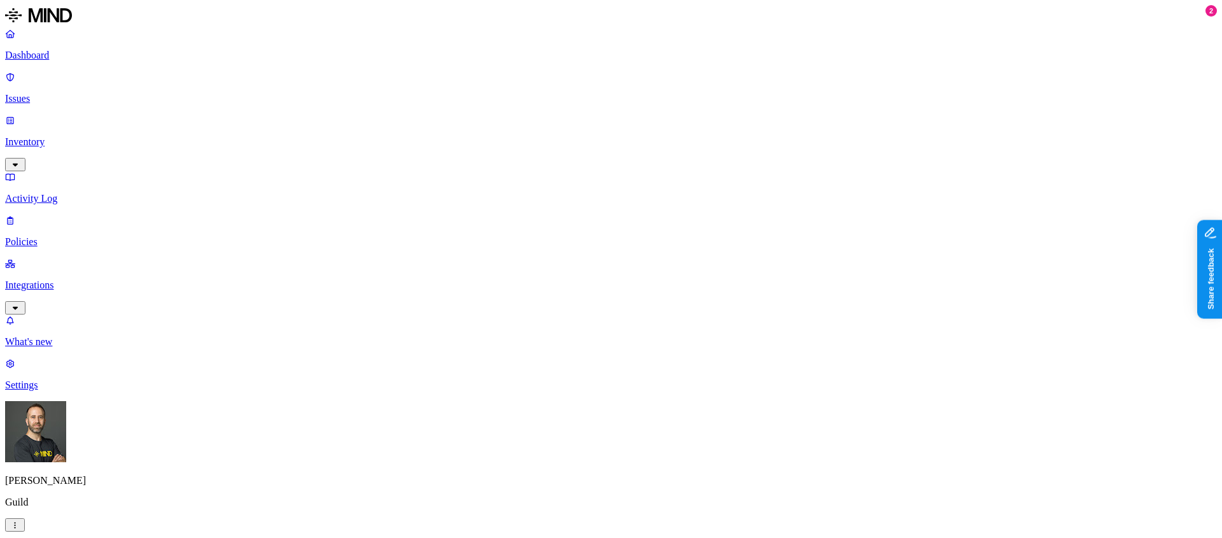
drag, startPoint x: 861, startPoint y: 376, endPoint x: 877, endPoint y: 376, distance: 15.3
drag, startPoint x: 877, startPoint y: 376, endPoint x: 889, endPoint y: 376, distance: 12.8
drag, startPoint x: 889, startPoint y: 376, endPoint x: 903, endPoint y: 376, distance: 14.0
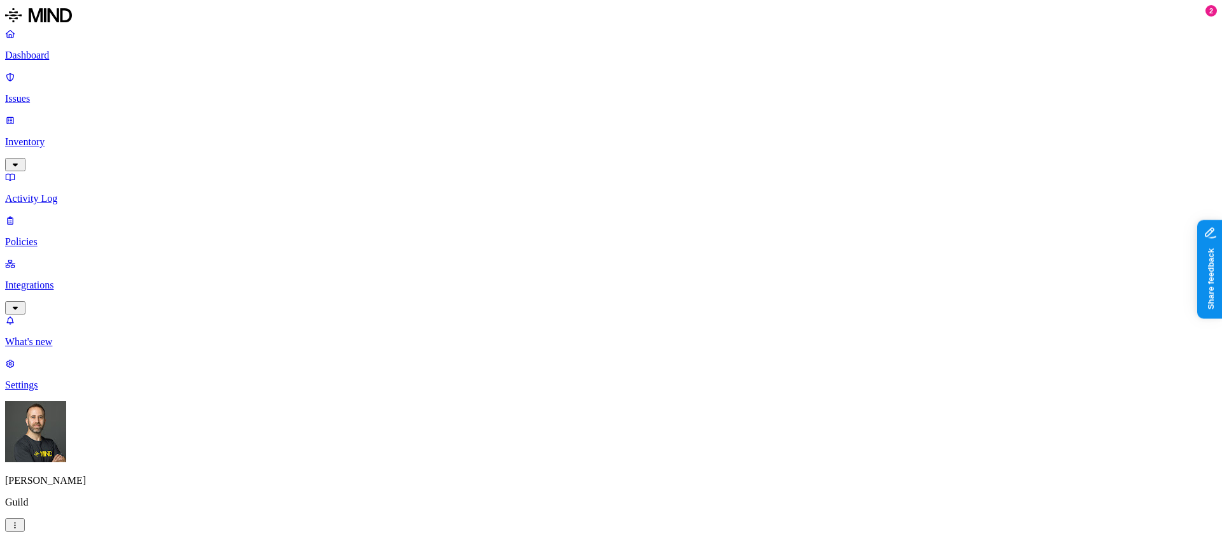
click at [56, 236] on p "Policies" at bounding box center [611, 241] width 1212 height 11
